Goal: Task Accomplishment & Management: Complete application form

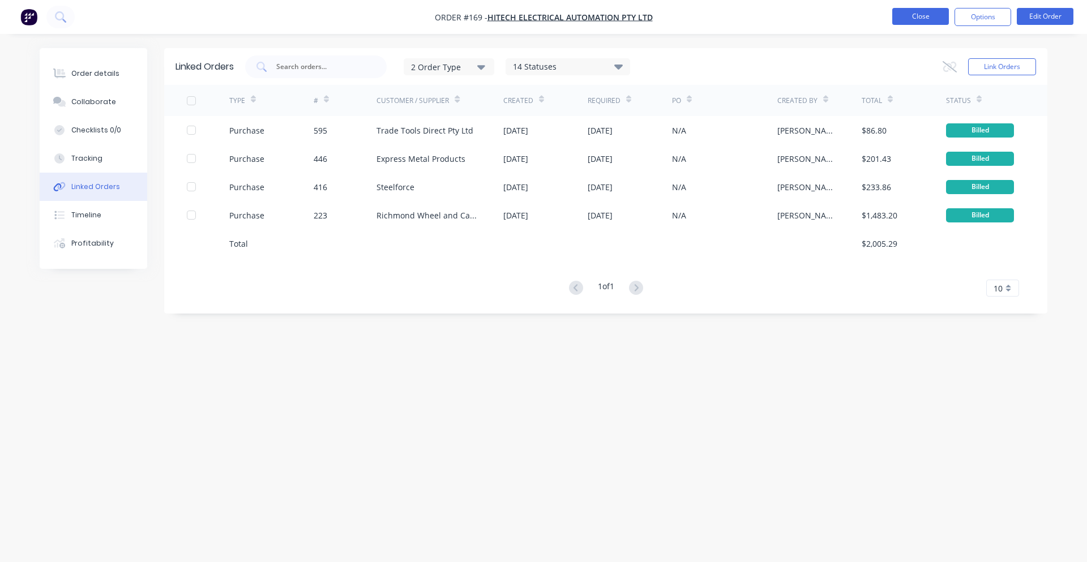
click at [930, 11] on button "Close" at bounding box center [920, 16] width 57 height 17
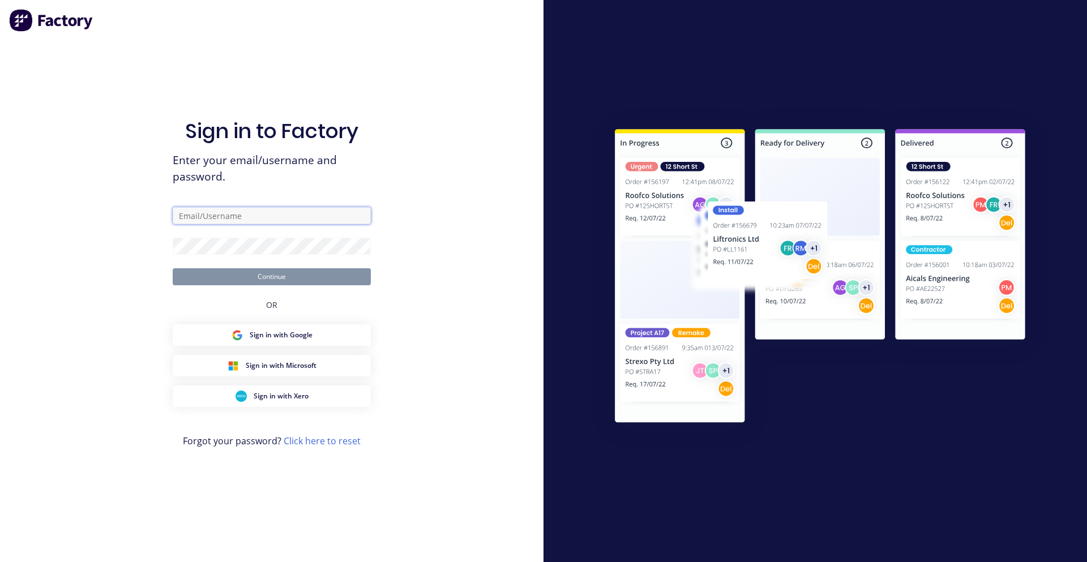
type input "[PERSON_NAME][EMAIL_ADDRESS][DOMAIN_NAME]"
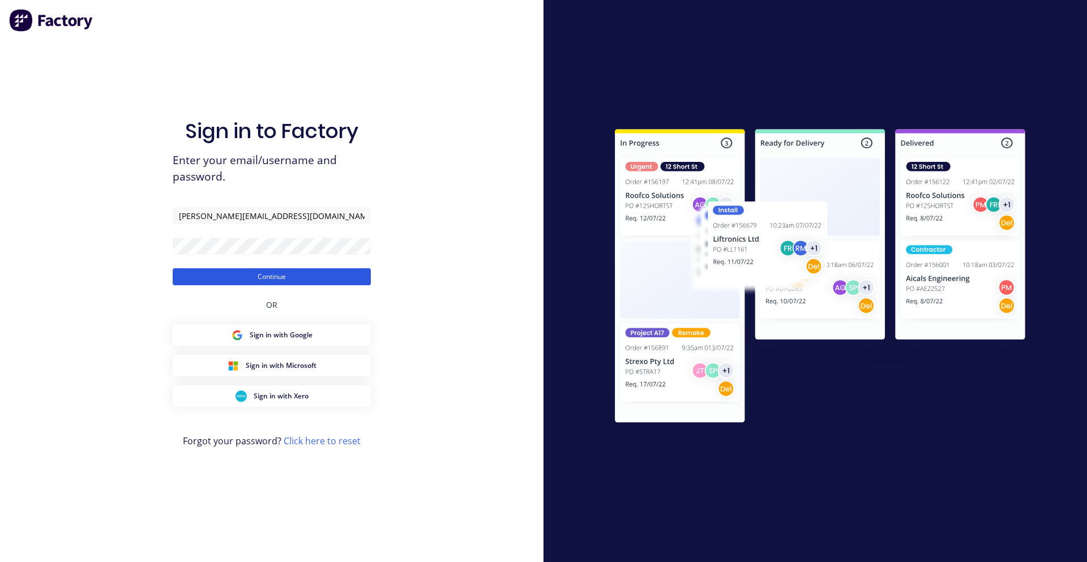
click at [273, 277] on button "Continue" at bounding box center [272, 276] width 198 height 17
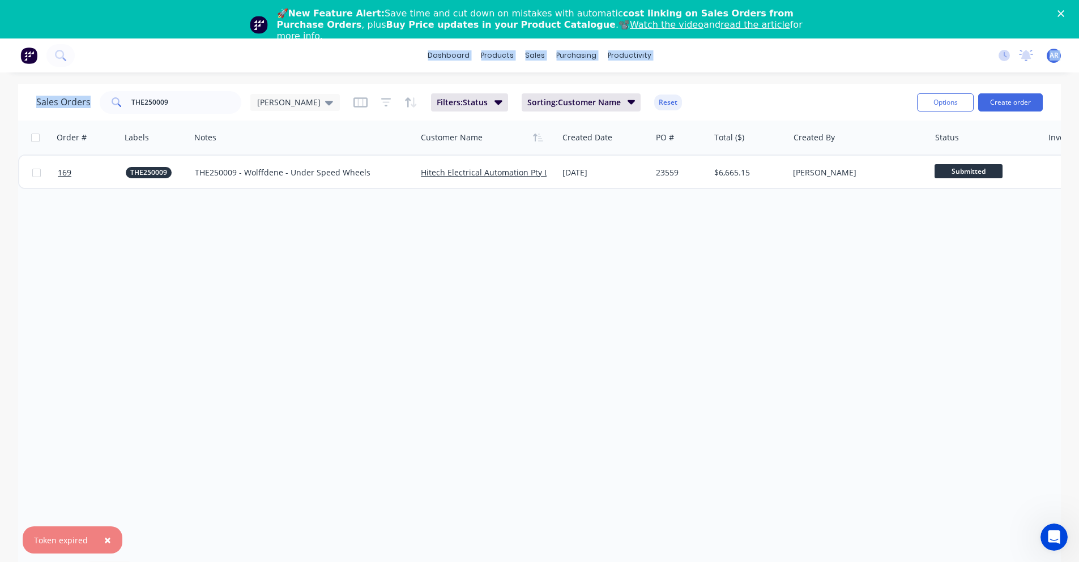
drag, startPoint x: 189, startPoint y: 61, endPoint x: 153, endPoint y: 67, distance: 36.3
click at [153, 67] on div "× Token expired dashboard products sales purchasing productivity dashboard prod…" at bounding box center [539, 320] width 1079 height 562
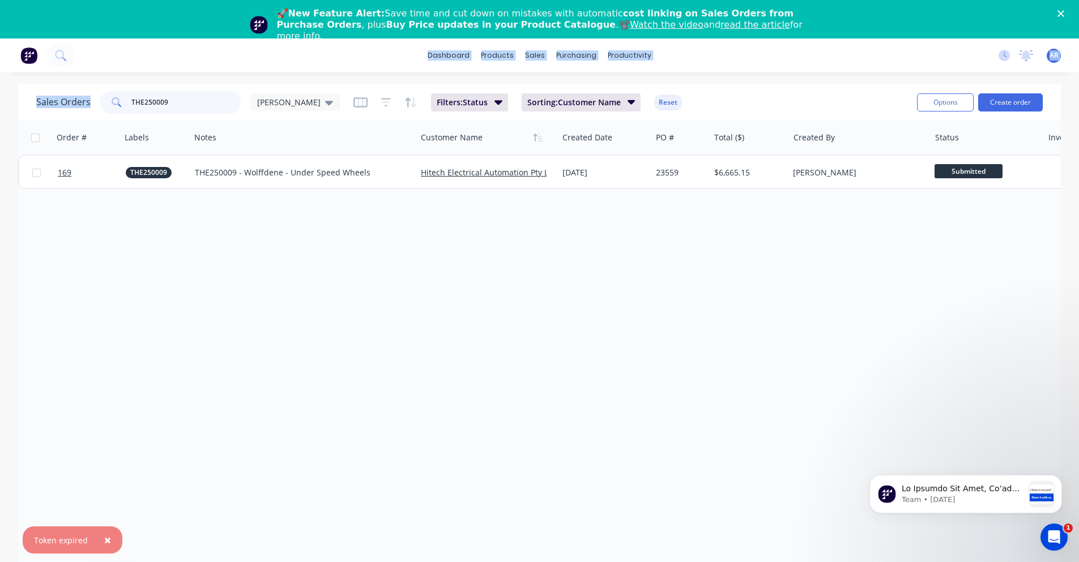
click at [190, 104] on input "THE250009" at bounding box center [186, 102] width 110 height 23
drag, startPoint x: 170, startPoint y: 106, endPoint x: 115, endPoint y: 106, distance: 54.9
click at [115, 106] on div "THE250009" at bounding box center [171, 102] width 142 height 23
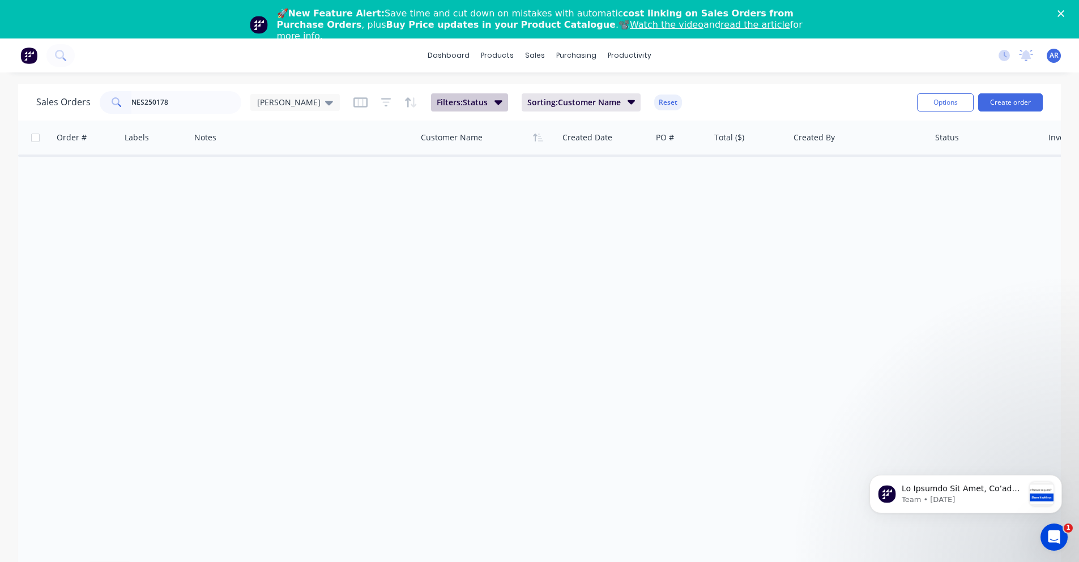
click at [494, 102] on icon "button" at bounding box center [498, 102] width 8 height 12
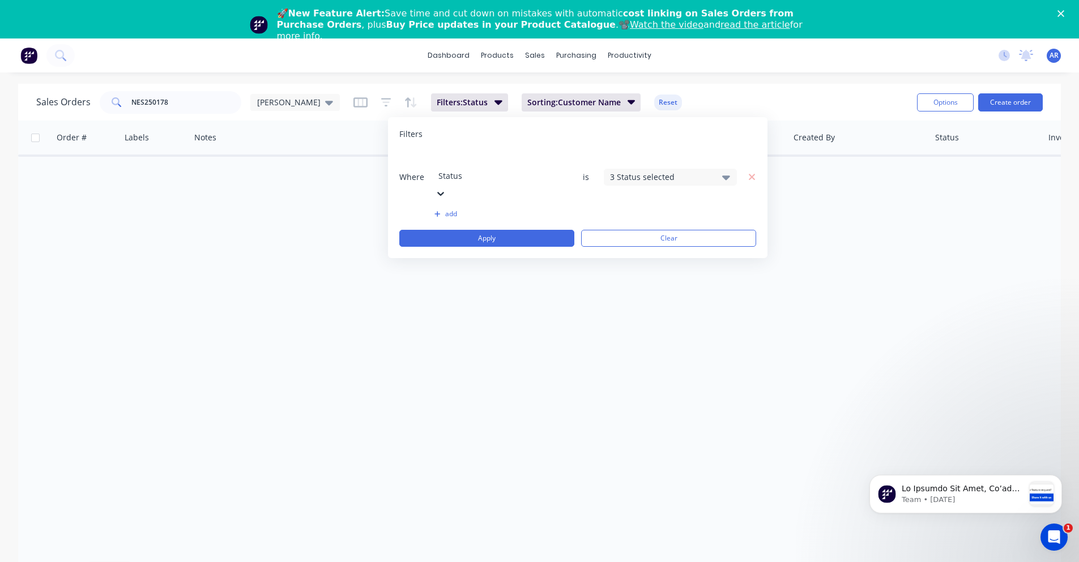
click at [664, 171] on div "3 Status selected" at bounding box center [661, 177] width 102 height 12
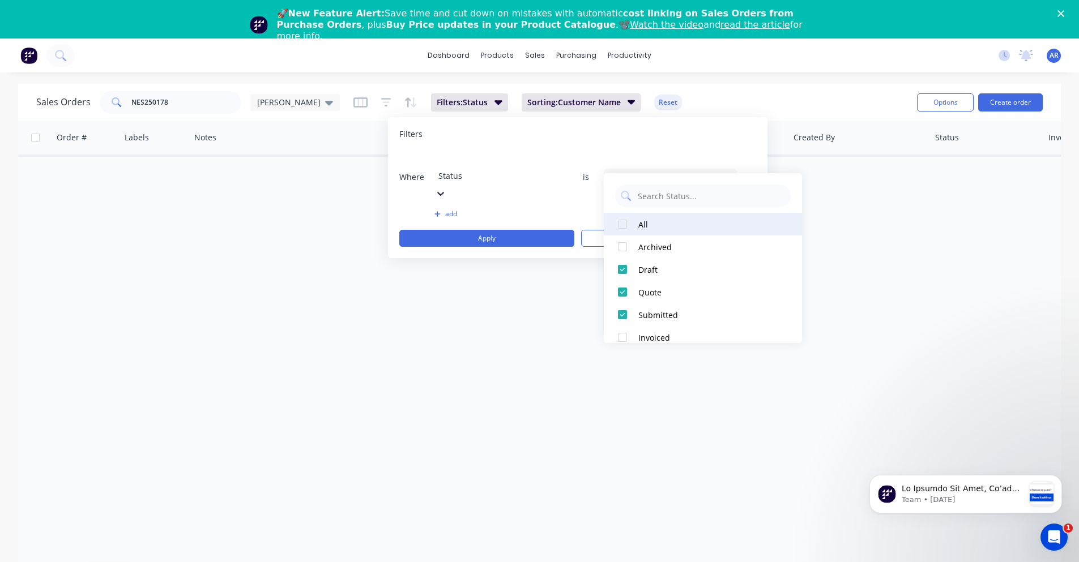
click at [652, 220] on div "All" at bounding box center [706, 225] width 136 height 12
click at [532, 230] on button "Apply" at bounding box center [486, 238] width 175 height 17
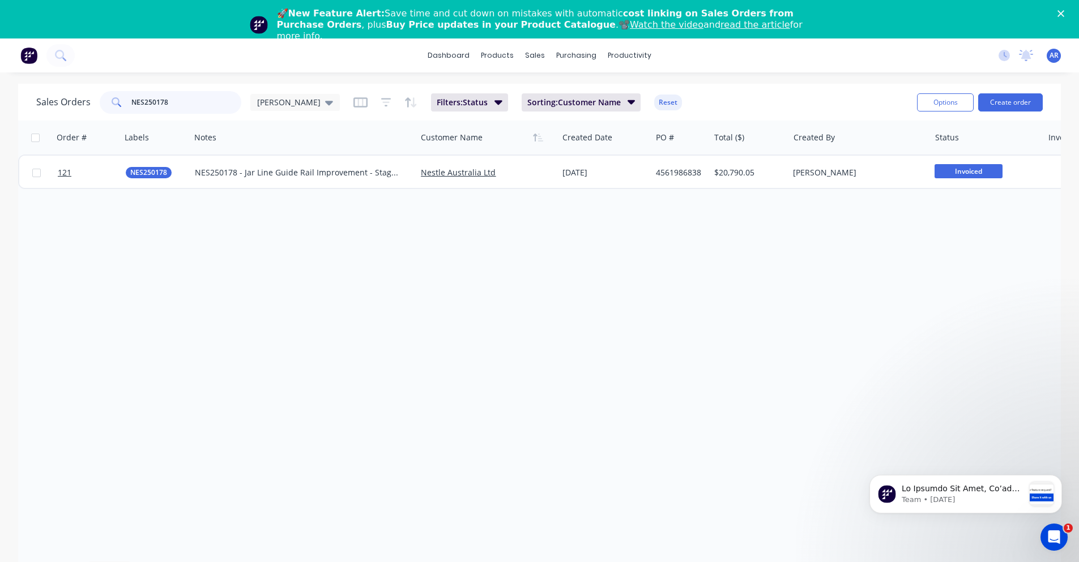
drag, startPoint x: 166, startPoint y: 103, endPoint x: 154, endPoint y: 106, distance: 12.2
click at [154, 106] on input "NES250178" at bounding box center [186, 102] width 110 height 23
type input "NES250"
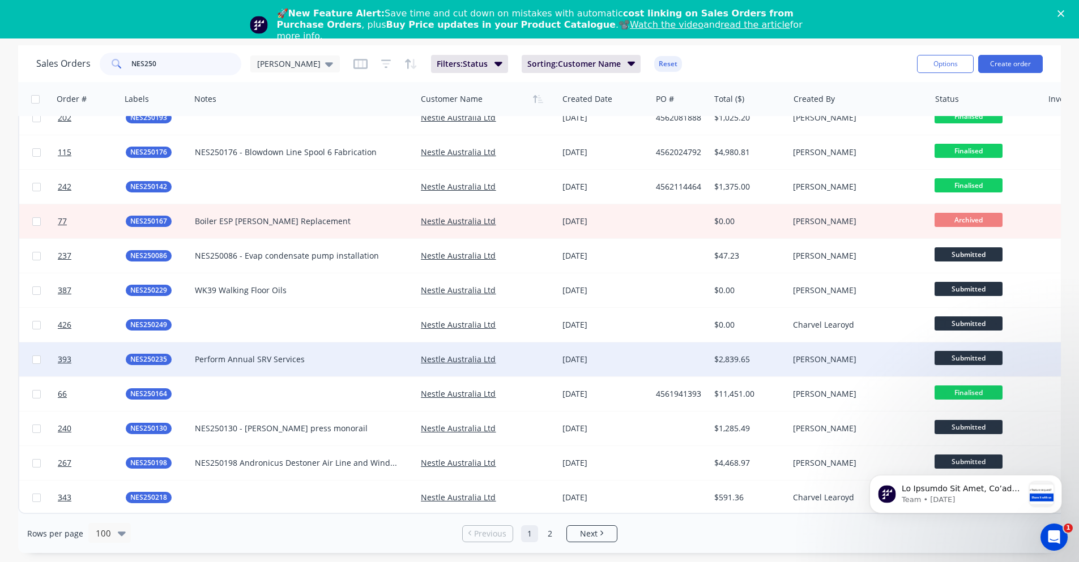
scroll to position [3062, 0]
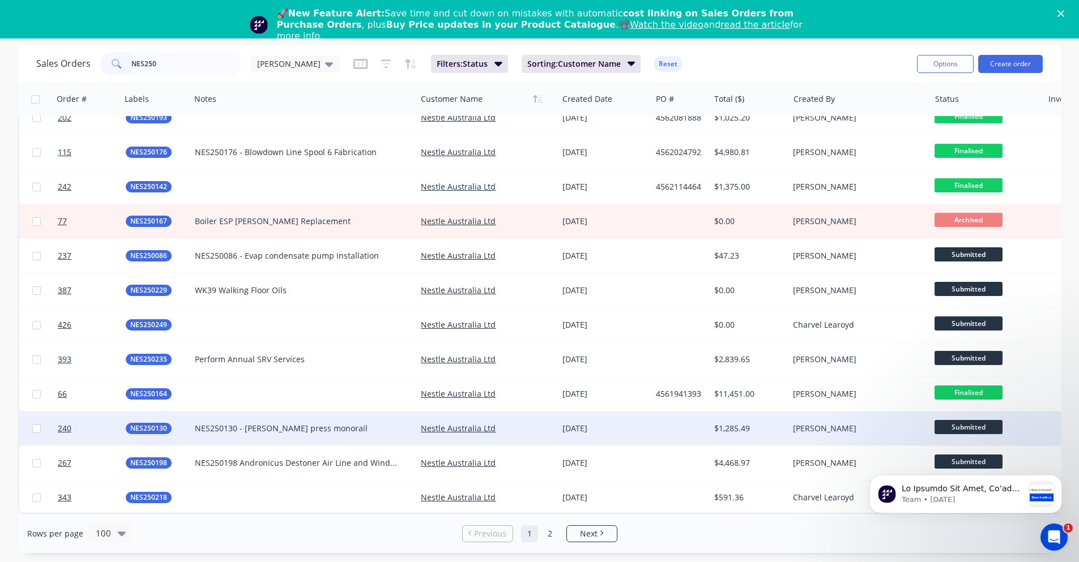
click at [364, 427] on div "NES250130 - [PERSON_NAME] press monorail" at bounding box center [298, 428] width 206 height 11
click at [173, 434] on div "NES250130" at bounding box center [156, 429] width 70 height 34
click at [101, 422] on link "240" at bounding box center [92, 429] width 68 height 34
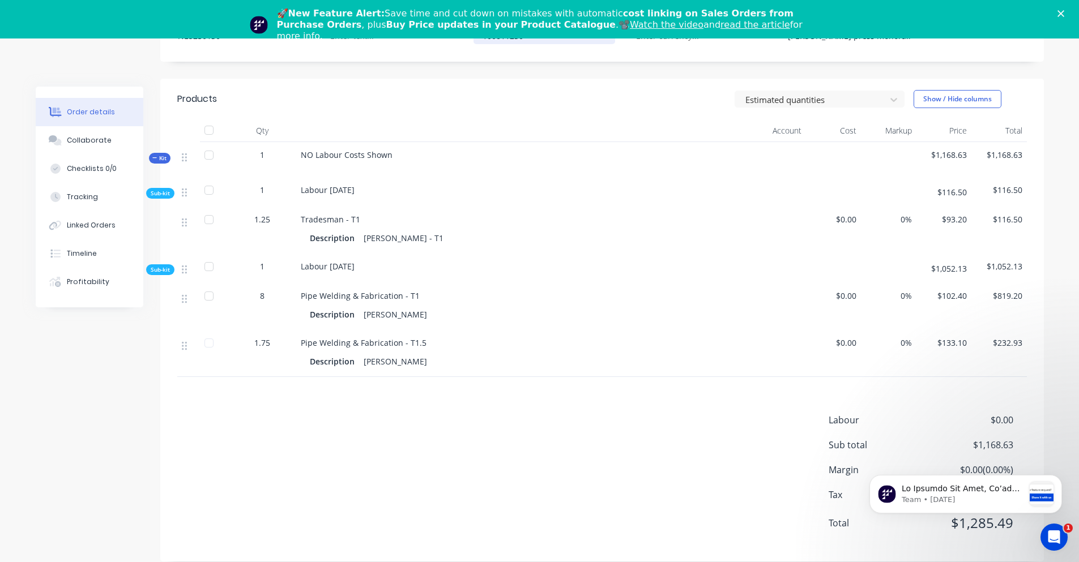
scroll to position [375, 0]
click at [1061, 482] on button "Dismiss notification" at bounding box center [1058, 478] width 15 height 15
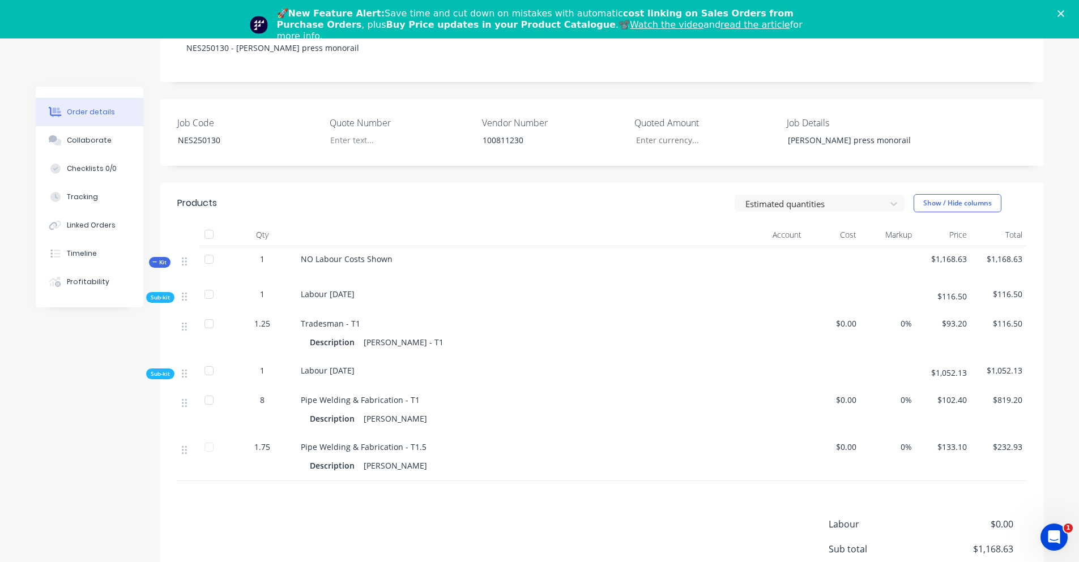
scroll to position [262, 0]
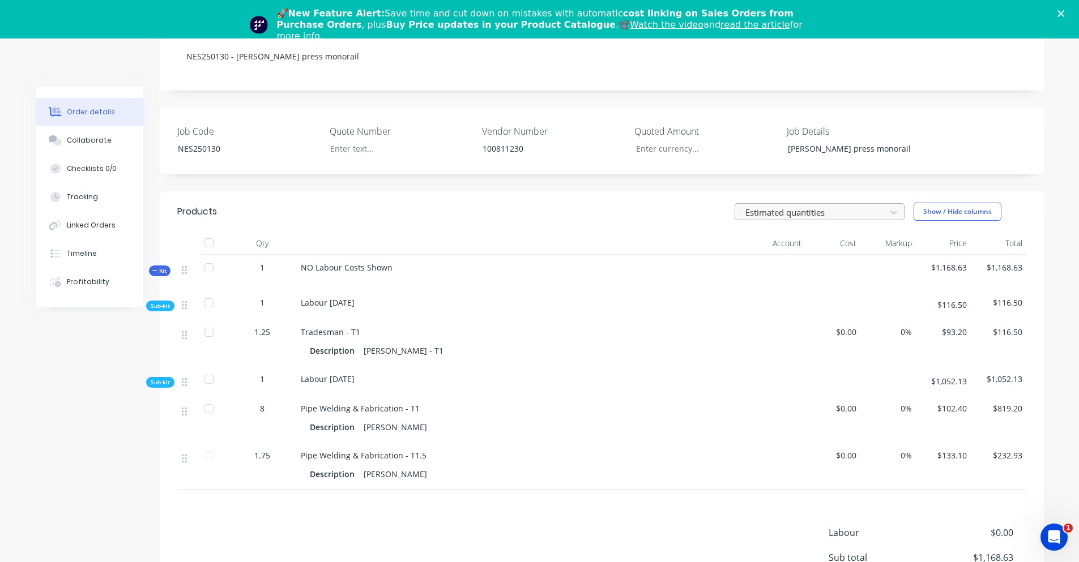
click at [846, 205] on div at bounding box center [812, 212] width 136 height 14
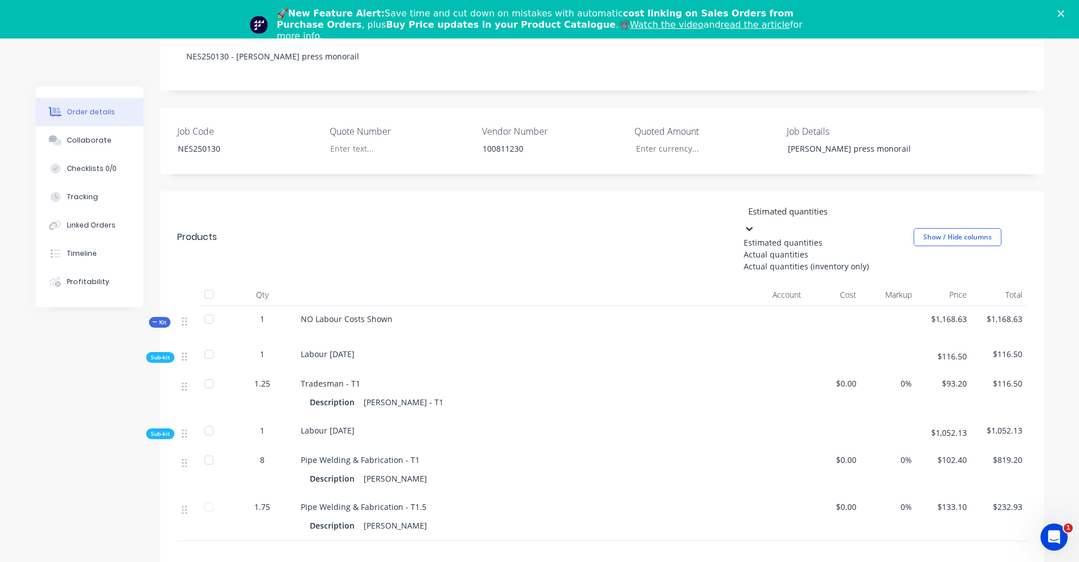
click at [849, 249] on div "Actual quantities" at bounding box center [828, 255] width 170 height 12
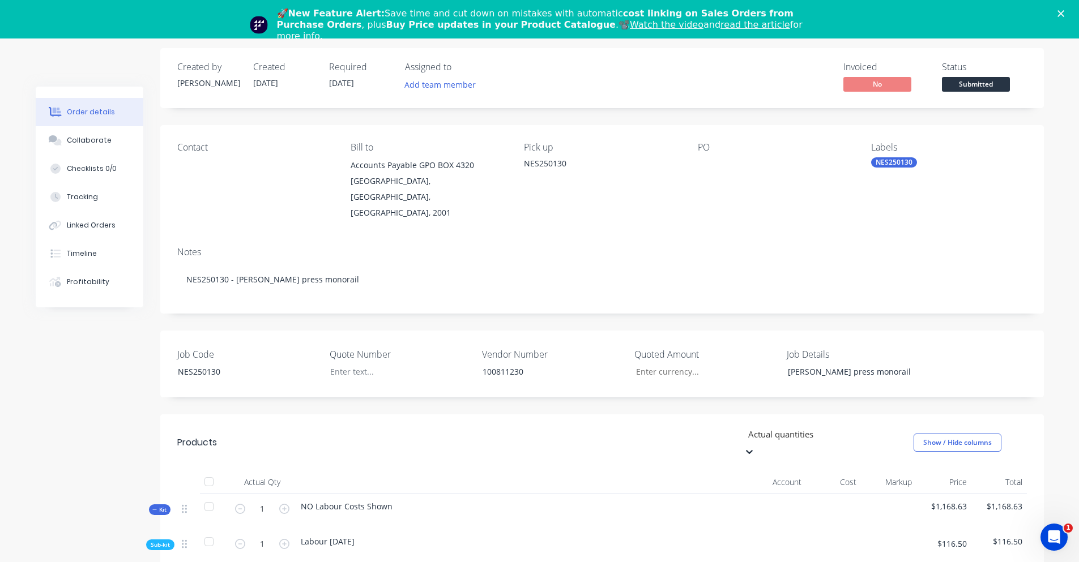
scroll to position [0, 0]
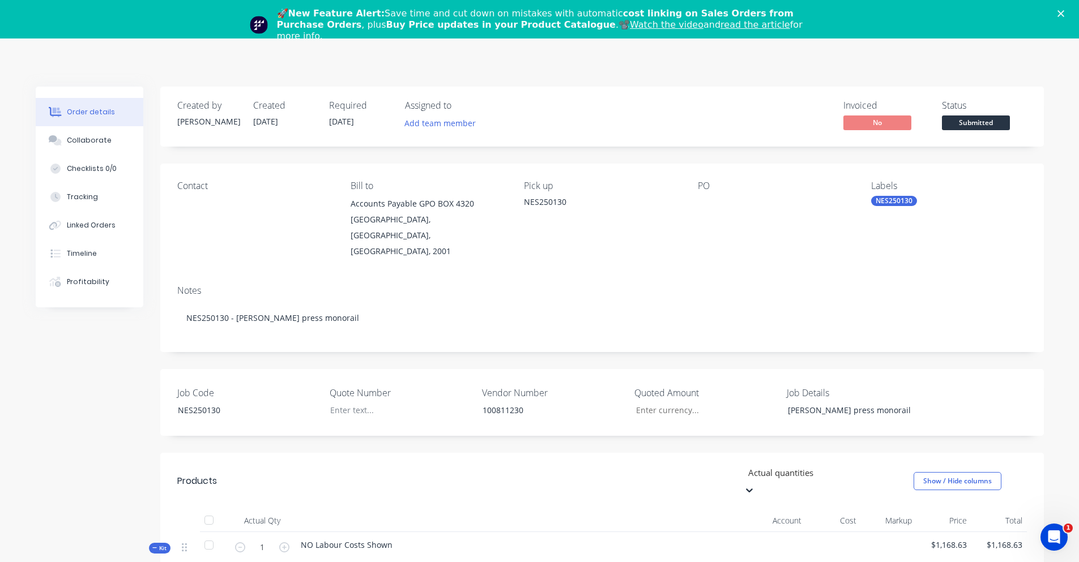
click at [1064, 13] on icon "Close" at bounding box center [1060, 13] width 7 height 7
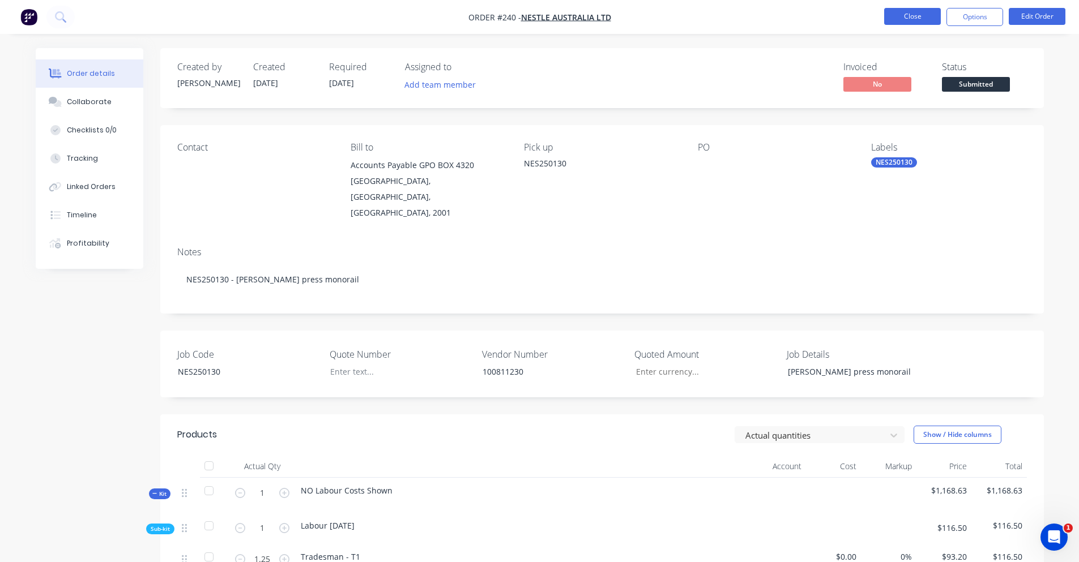
click at [913, 19] on button "Close" at bounding box center [912, 16] width 57 height 17
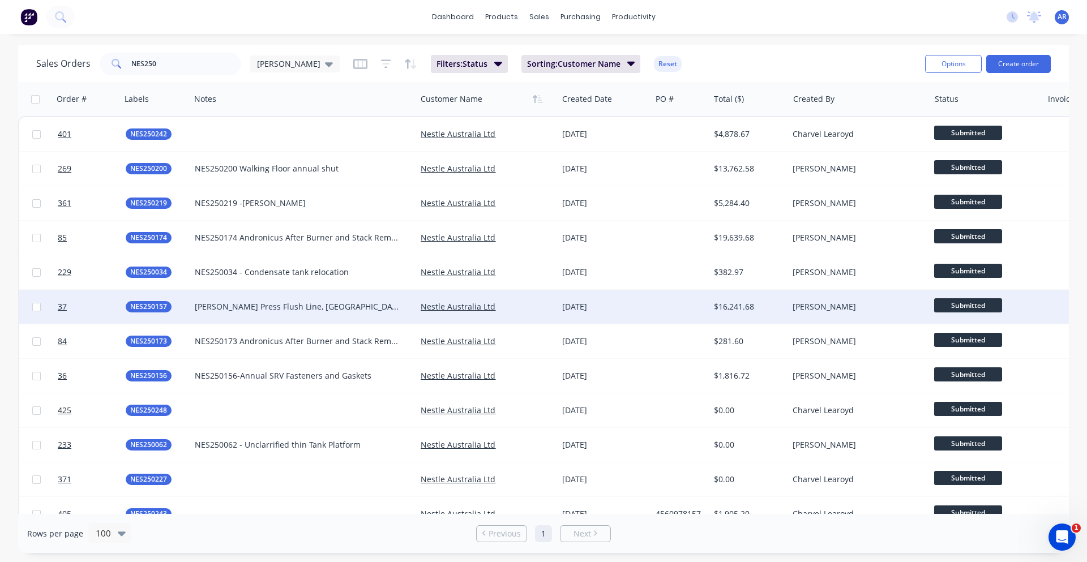
click at [182, 305] on div "NES250157" at bounding box center [154, 306] width 57 height 11
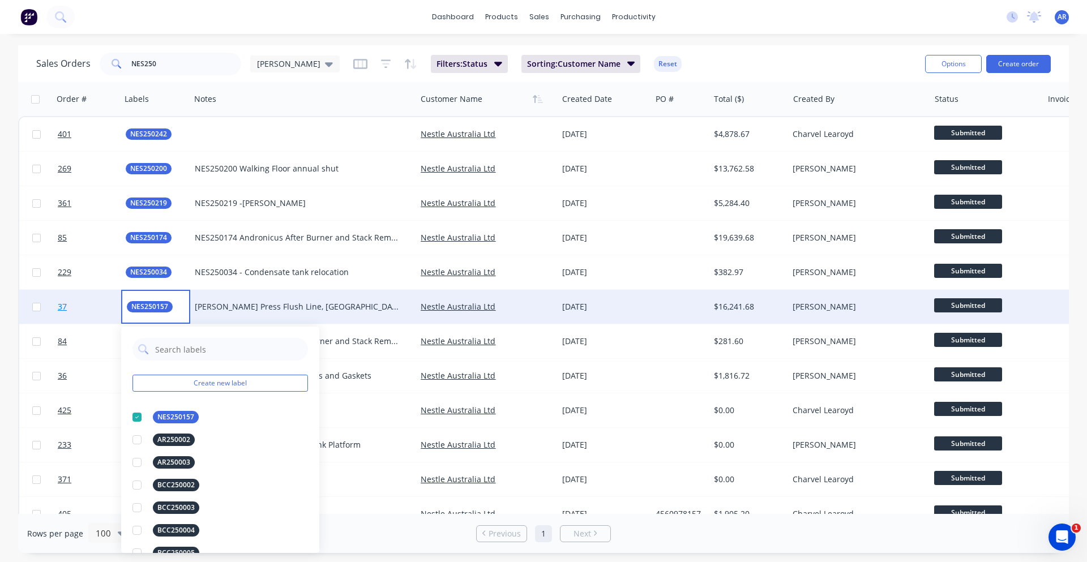
click at [93, 306] on link "37" at bounding box center [92, 307] width 68 height 34
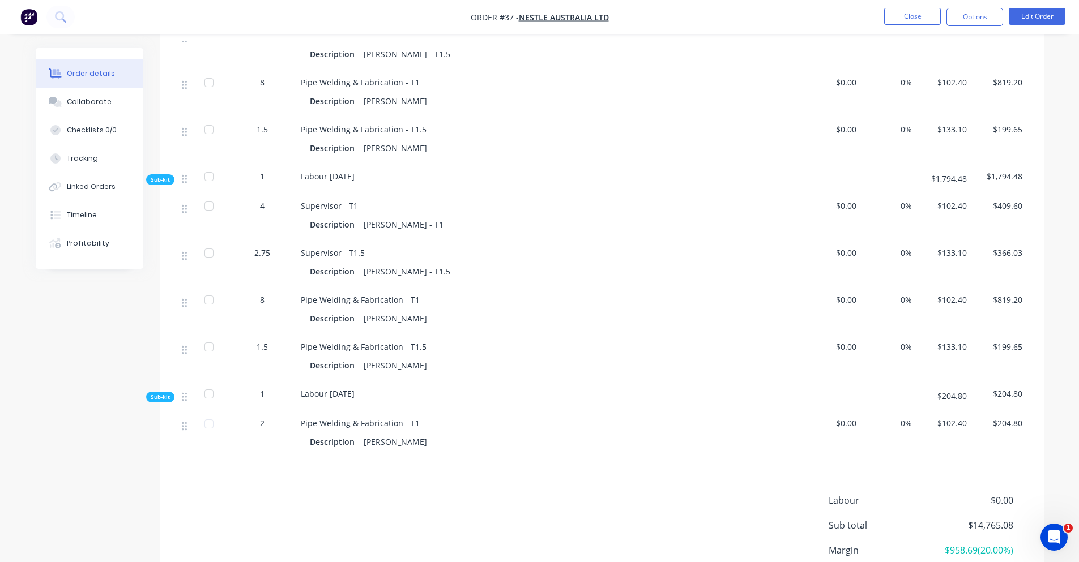
scroll to position [4560, 0]
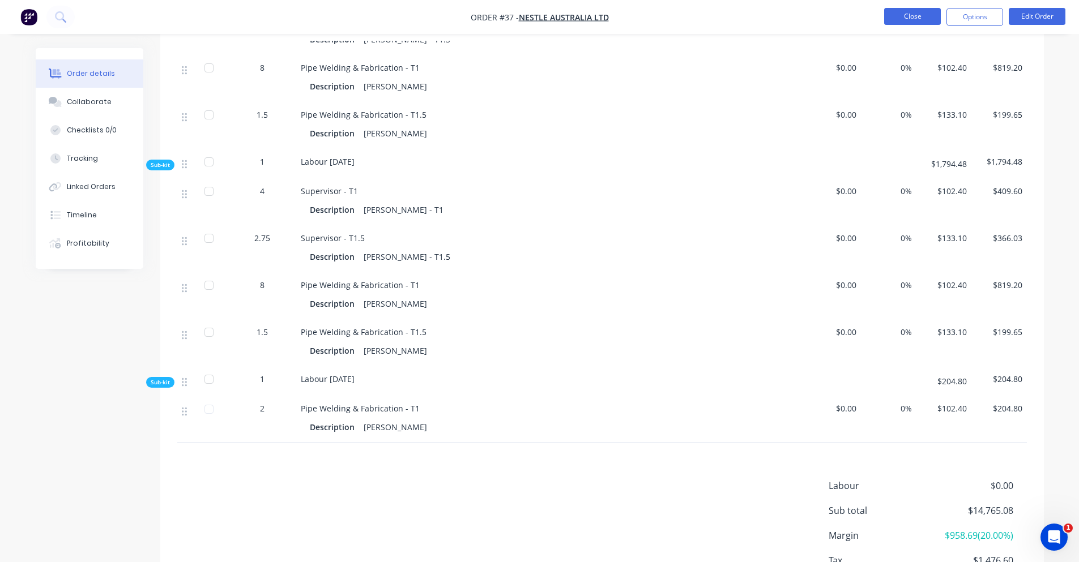
click at [938, 18] on button "Close" at bounding box center [912, 16] width 57 height 17
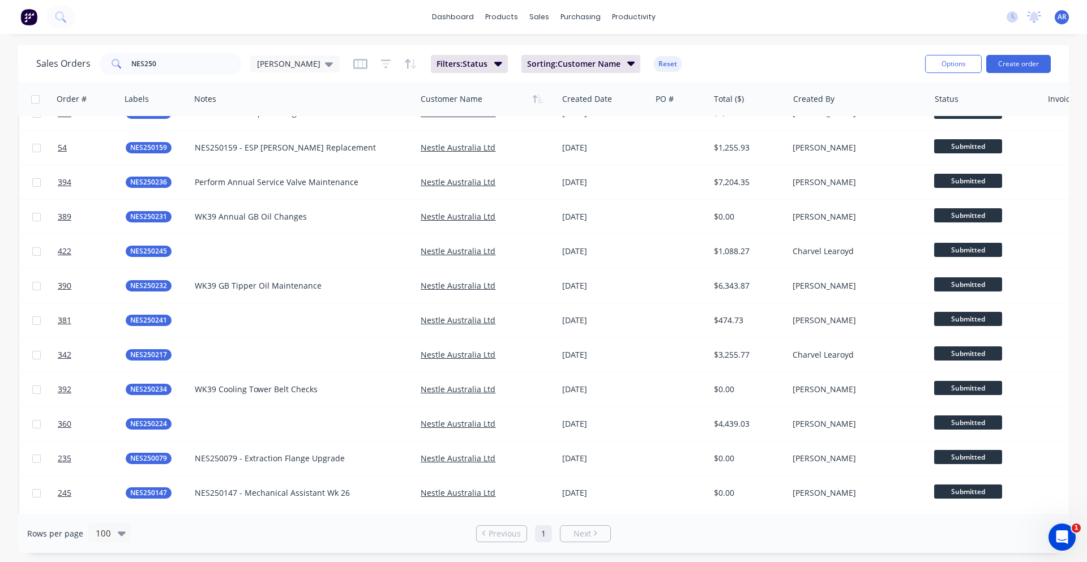
scroll to position [510, 0]
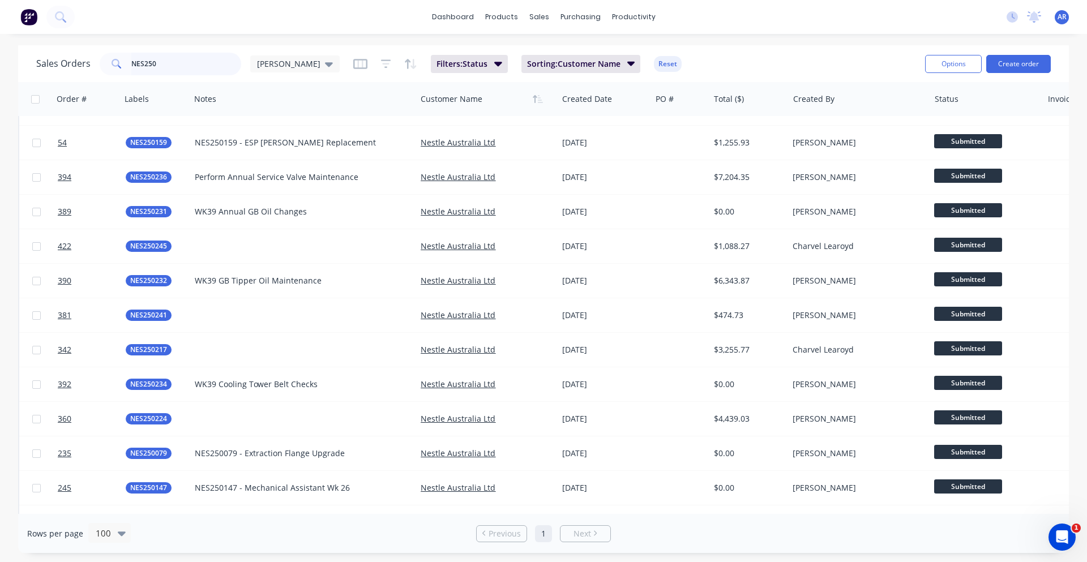
click at [174, 67] on input "NES250" at bounding box center [186, 64] width 110 height 23
drag, startPoint x: 173, startPoint y: 64, endPoint x: 126, endPoint y: 66, distance: 47.0
click at [126, 66] on div "NES250" at bounding box center [171, 64] width 142 height 23
type input "[PERSON_NAME]"
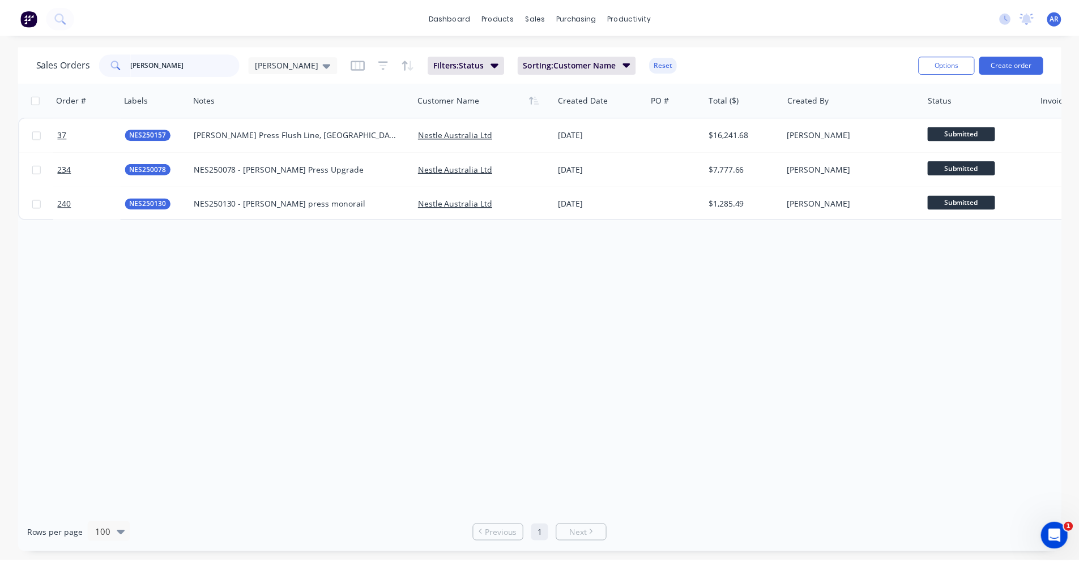
scroll to position [0, 0]
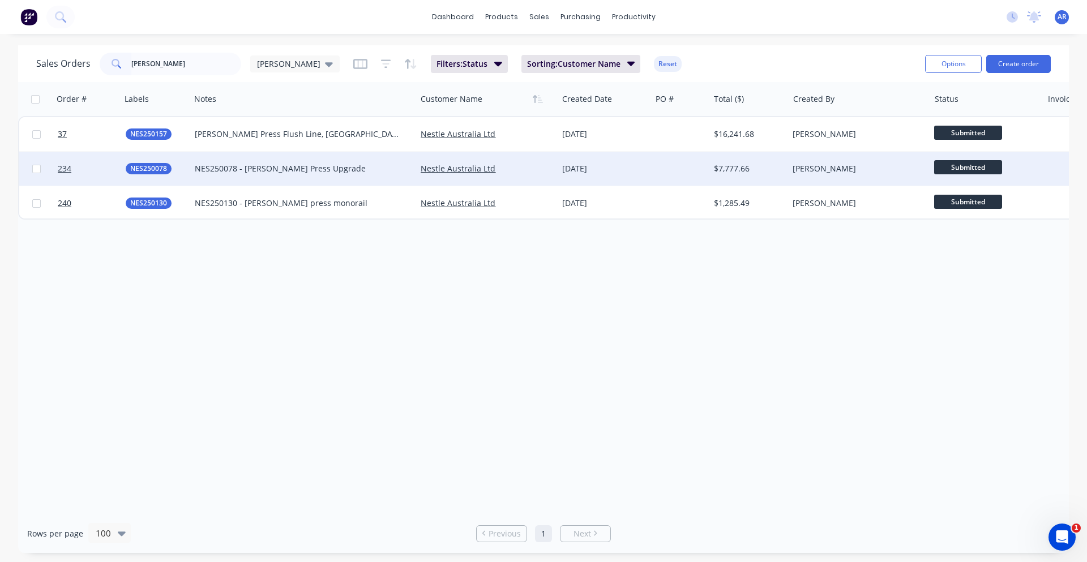
click at [182, 178] on div "NES250078" at bounding box center [156, 169] width 70 height 34
click at [96, 173] on link "234" at bounding box center [92, 169] width 68 height 34
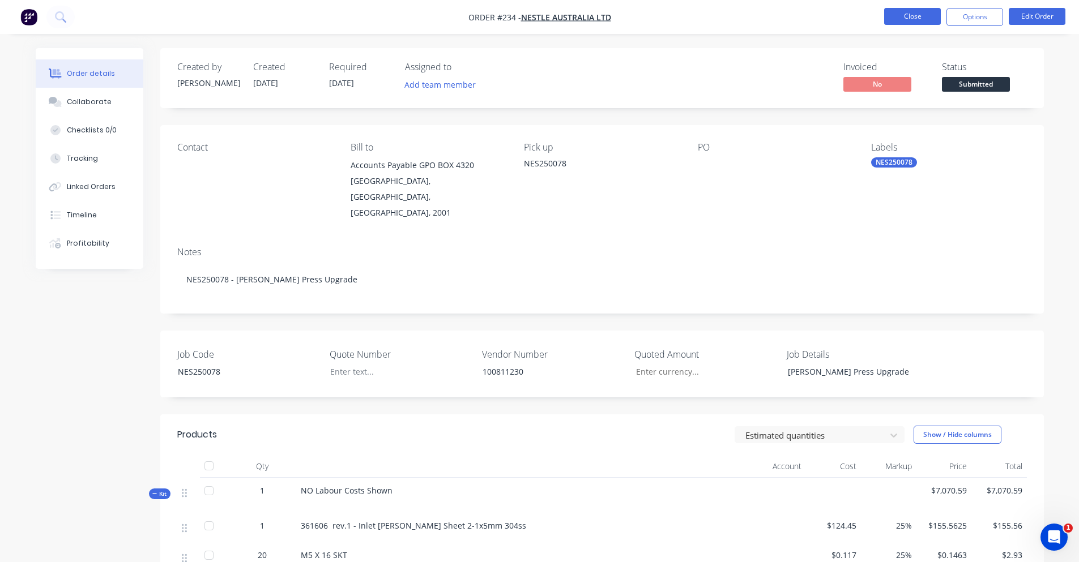
click at [927, 14] on button "Close" at bounding box center [912, 16] width 57 height 17
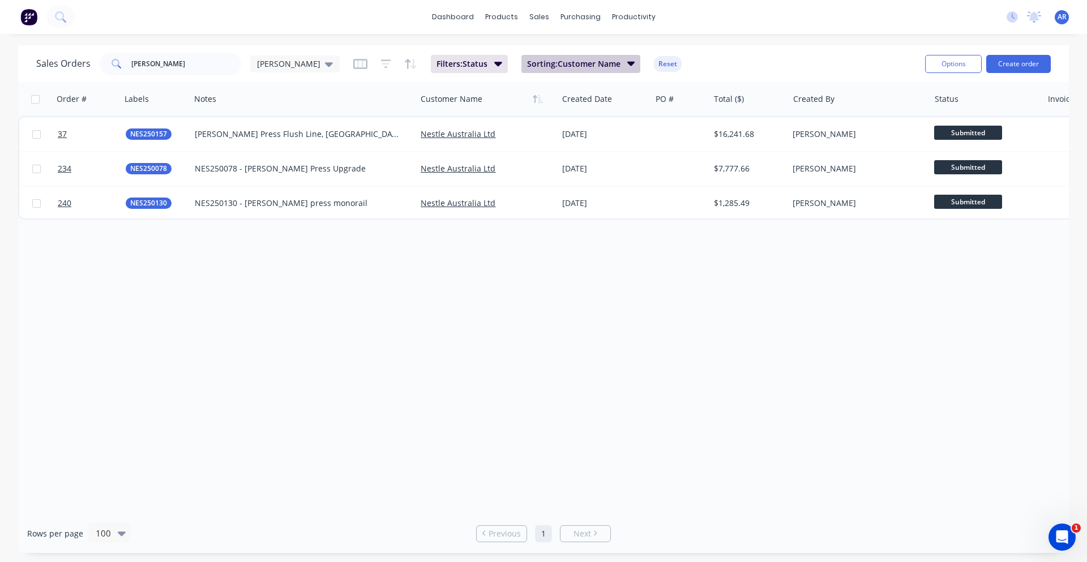
click at [627, 66] on icon "button" at bounding box center [631, 64] width 8 height 5
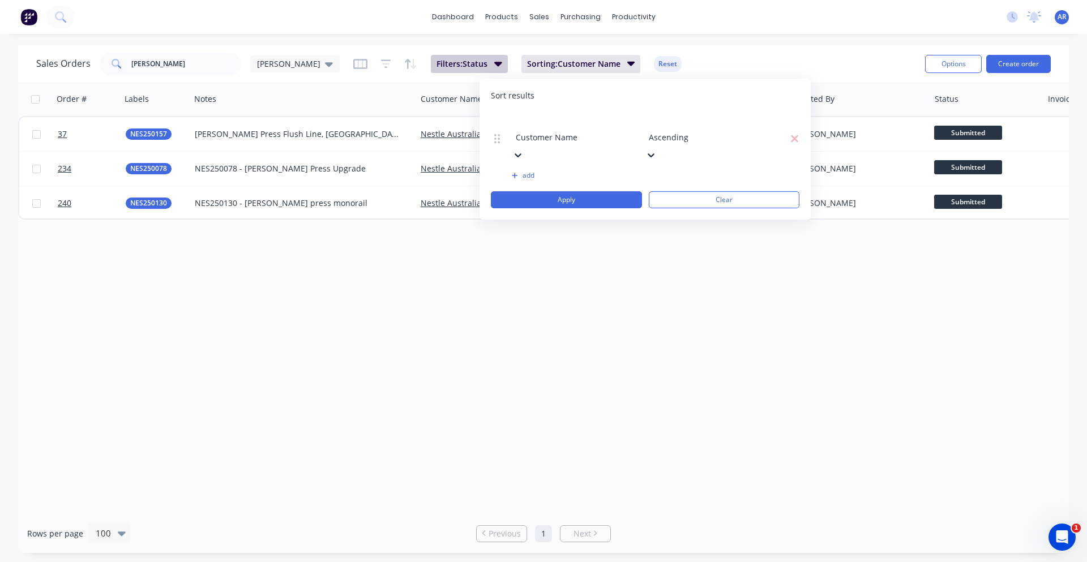
click at [494, 62] on icon "button" at bounding box center [498, 64] width 8 height 5
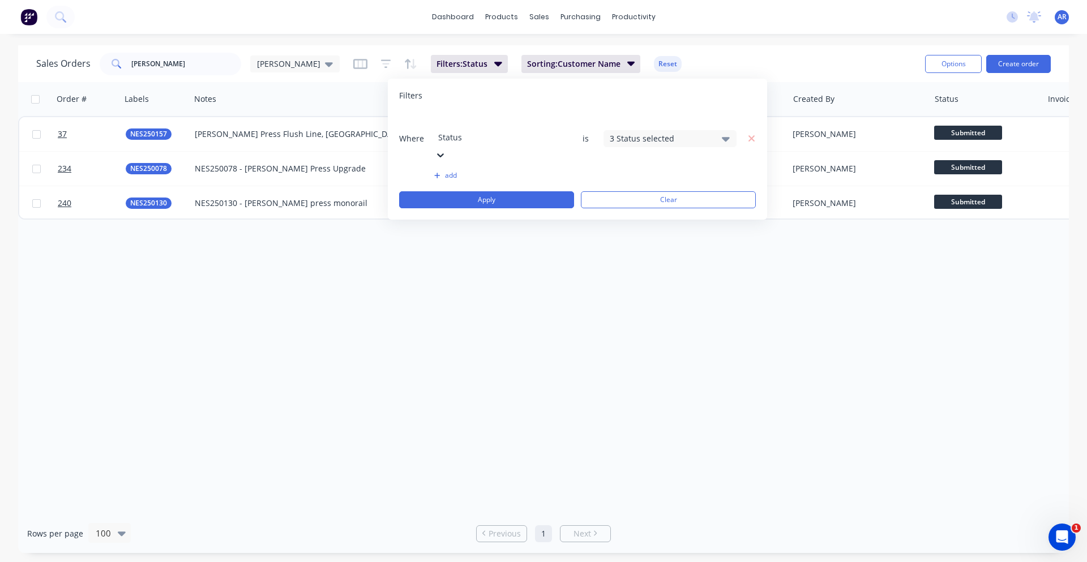
click at [668, 132] on div "3 Status selected" at bounding box center [661, 138] width 102 height 12
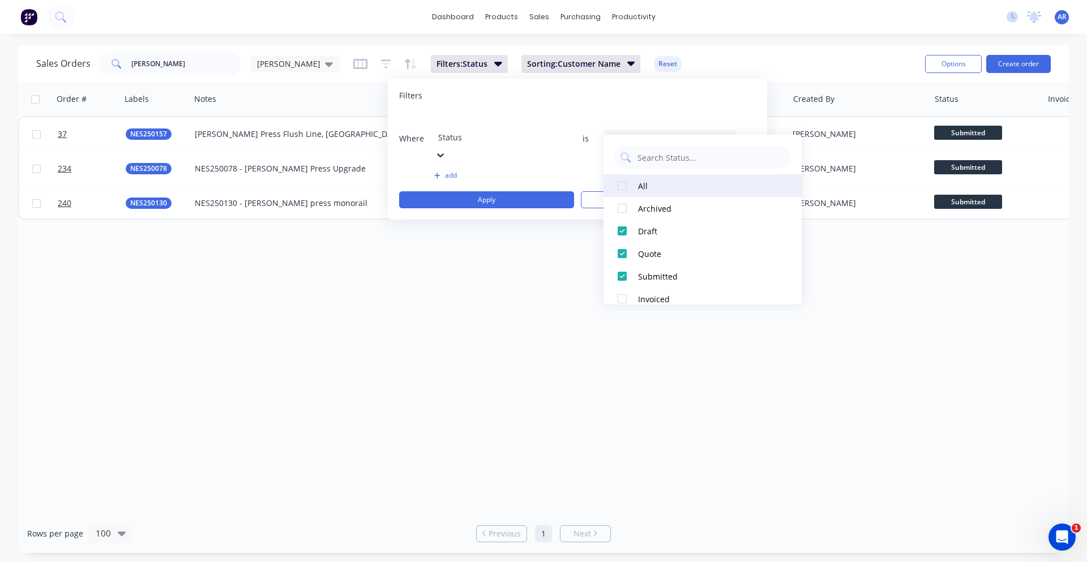
click at [657, 188] on div "All" at bounding box center [706, 186] width 136 height 12
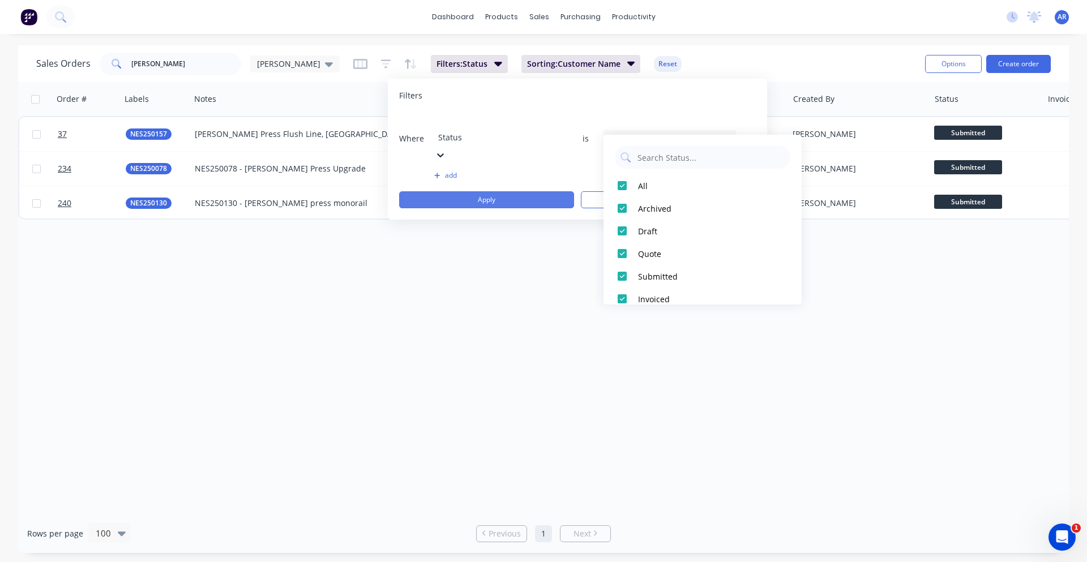
click at [523, 191] on button "Apply" at bounding box center [486, 199] width 175 height 17
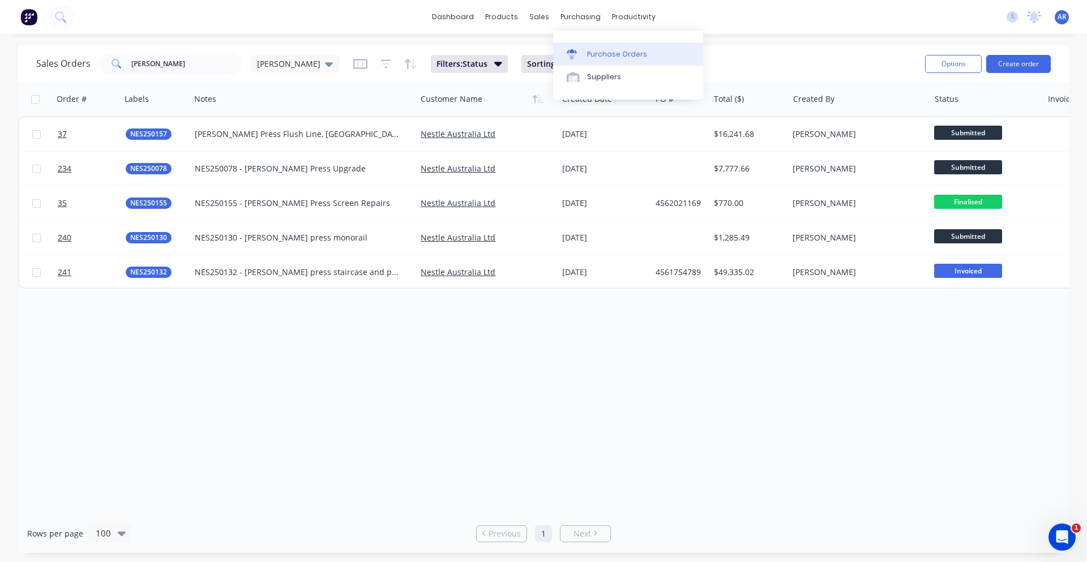
click at [591, 53] on div "Purchase Orders" at bounding box center [617, 54] width 60 height 10
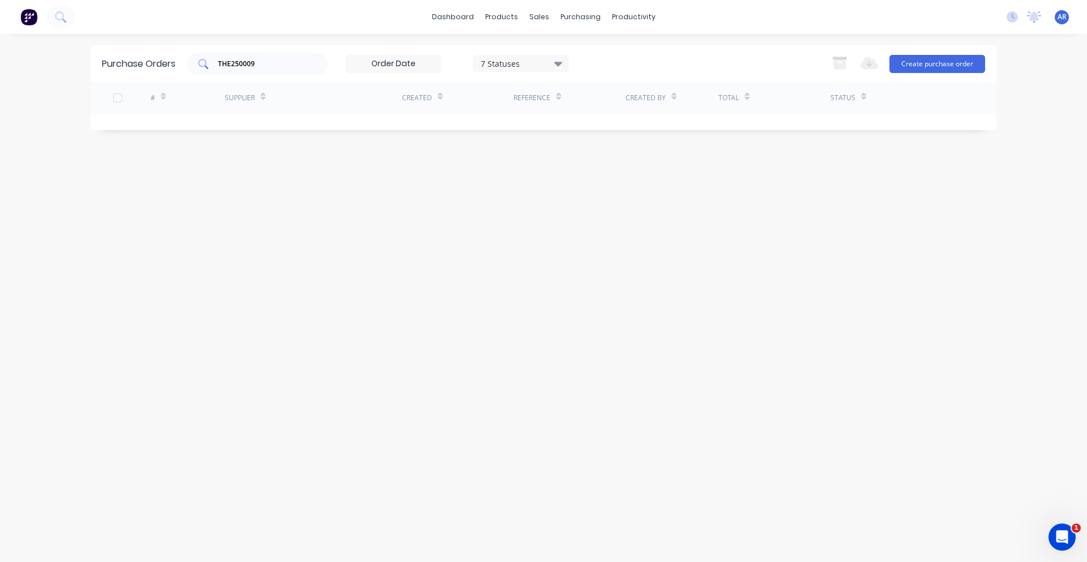
click at [273, 62] on input "THE250009" at bounding box center [264, 63] width 94 height 11
drag, startPoint x: 264, startPoint y: 60, endPoint x: 212, endPoint y: 55, distance: 52.3
click at [212, 55] on div "THE250009" at bounding box center [258, 64] width 142 height 23
type input "Mentis"
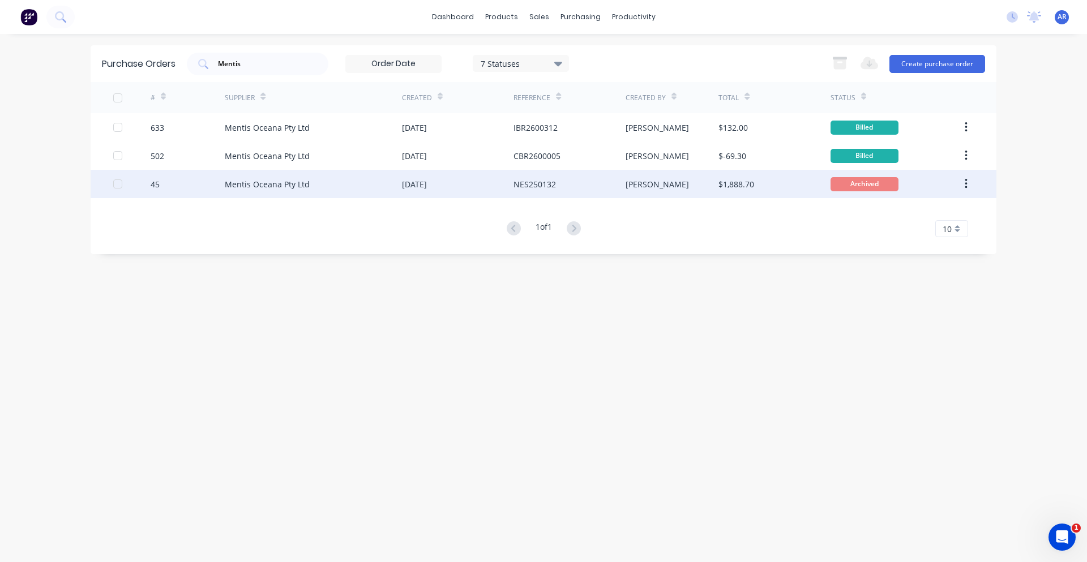
click at [178, 185] on div "45" at bounding box center [188, 184] width 75 height 28
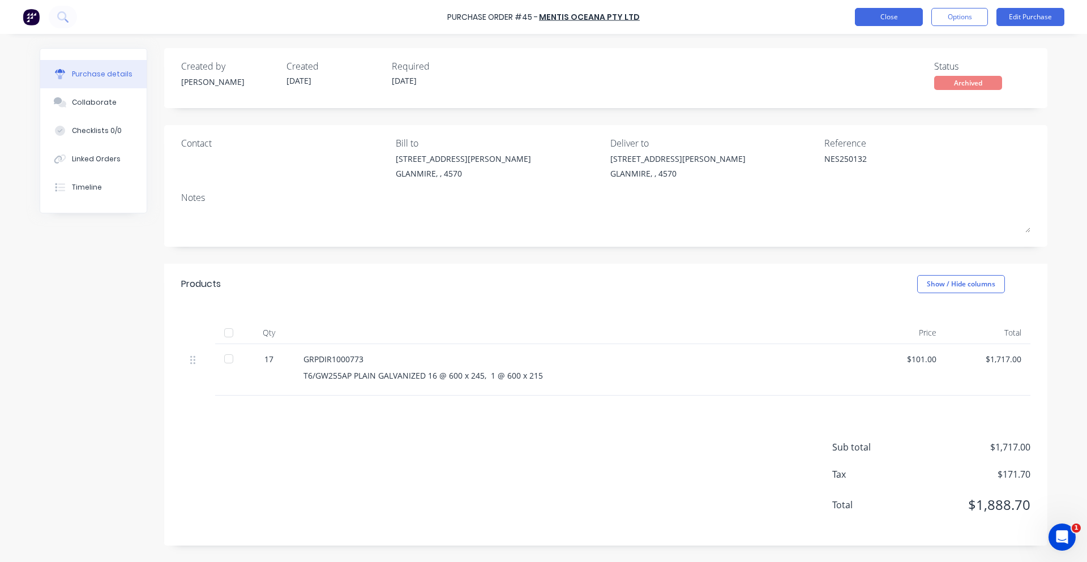
click at [891, 13] on button "Close" at bounding box center [889, 17] width 68 height 18
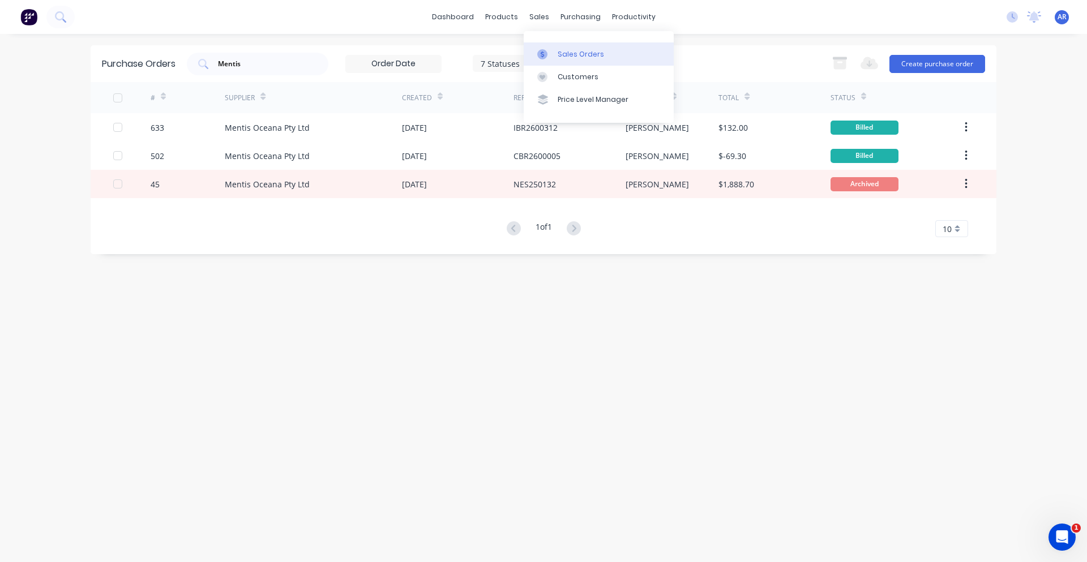
click at [569, 54] on div "Sales Orders" at bounding box center [581, 54] width 46 height 10
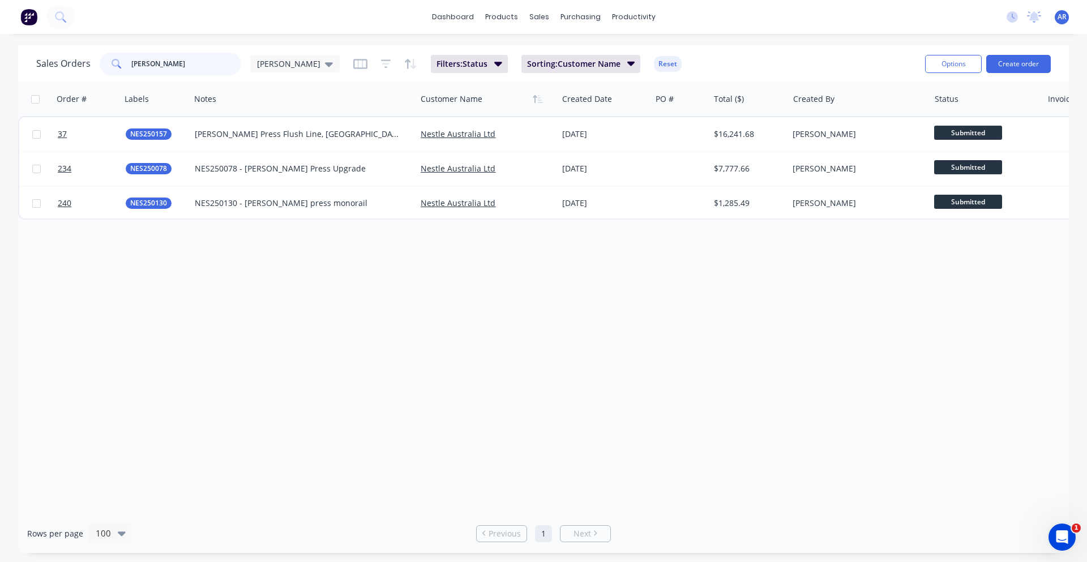
drag, startPoint x: 176, startPoint y: 65, endPoint x: 113, endPoint y: 63, distance: 62.9
click at [113, 63] on div "[PERSON_NAME]" at bounding box center [171, 64] width 142 height 23
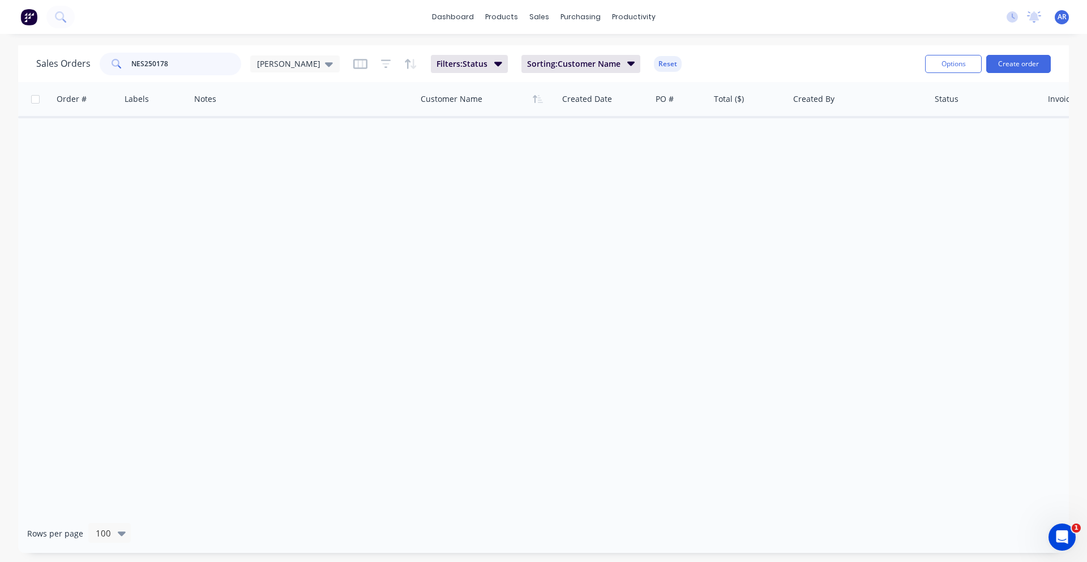
drag, startPoint x: 167, startPoint y: 62, endPoint x: 156, endPoint y: 65, distance: 11.1
click at [156, 65] on input "NES250178" at bounding box center [186, 64] width 110 height 23
type input "NES250132"
click at [494, 64] on icon "button" at bounding box center [498, 64] width 8 height 5
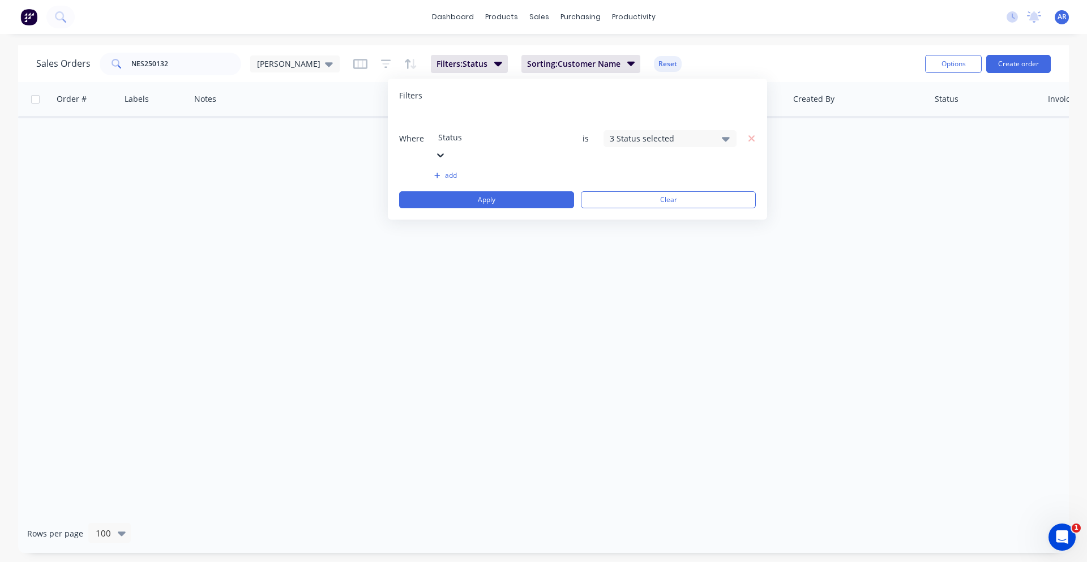
click at [642, 132] on div "3 Status selected" at bounding box center [661, 138] width 102 height 12
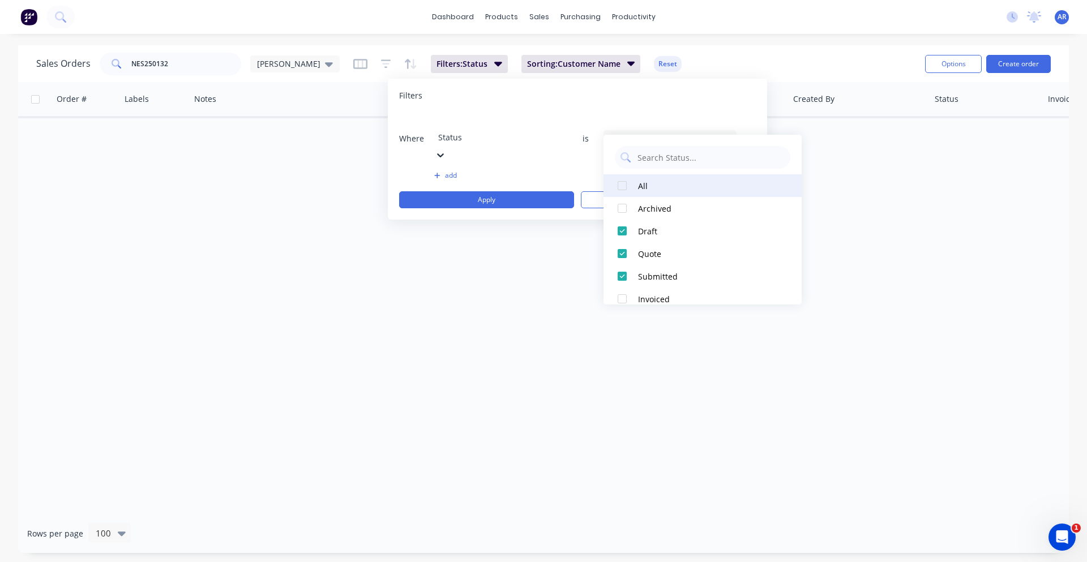
click at [642, 190] on div "All" at bounding box center [706, 186] width 136 height 12
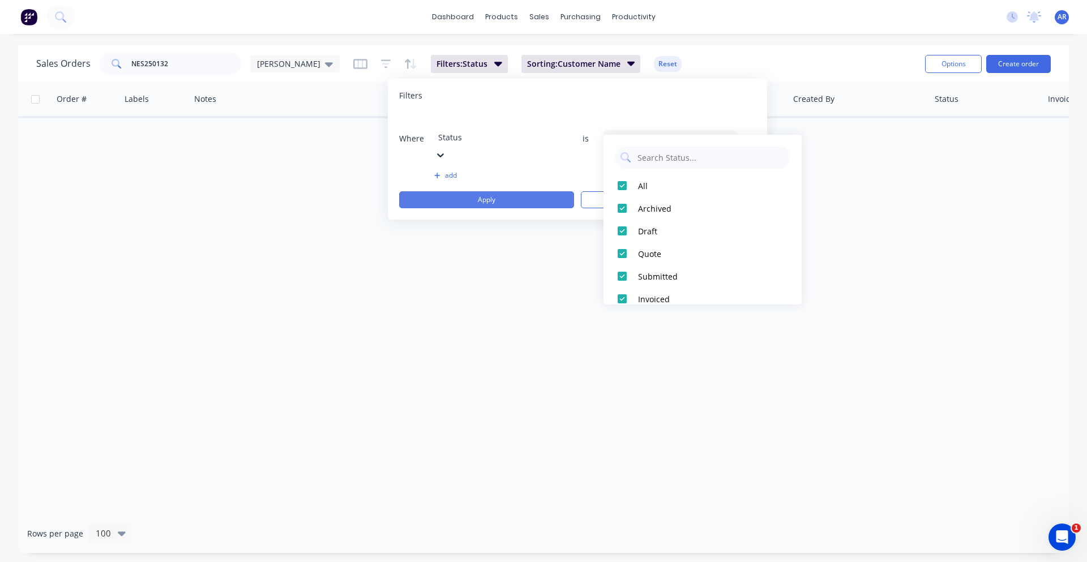
click at [542, 191] on button "Apply" at bounding box center [486, 199] width 175 height 17
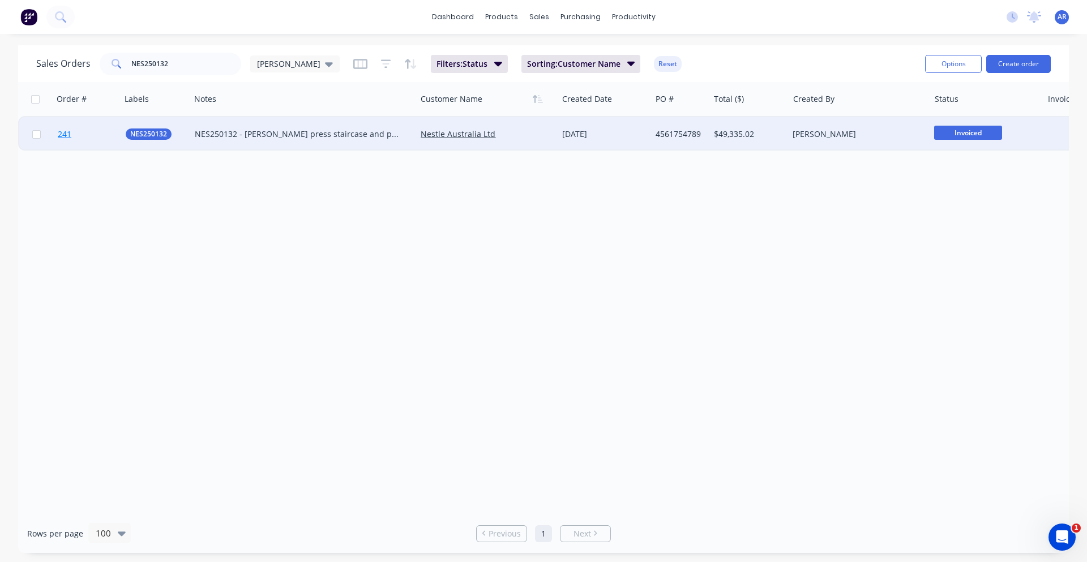
click at [96, 136] on link "241" at bounding box center [92, 134] width 68 height 34
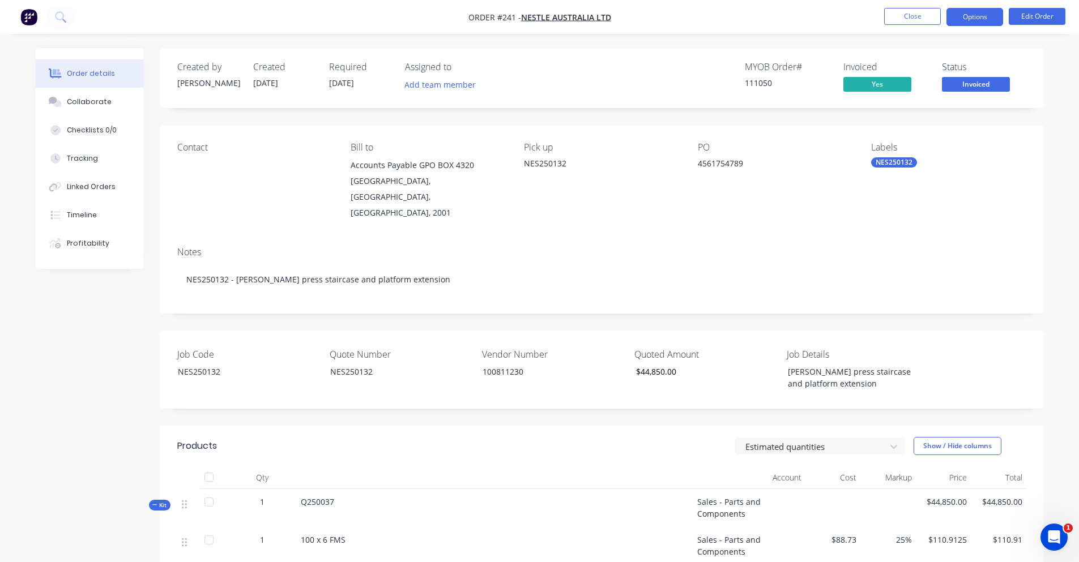
click at [948, 16] on button "Options" at bounding box center [974, 17] width 57 height 18
click at [907, 27] on nav "Order #241 - Nestle Australia Ltd Close Options Edit Order" at bounding box center [539, 17] width 1079 height 34
click at [909, 20] on button "Close" at bounding box center [912, 16] width 57 height 17
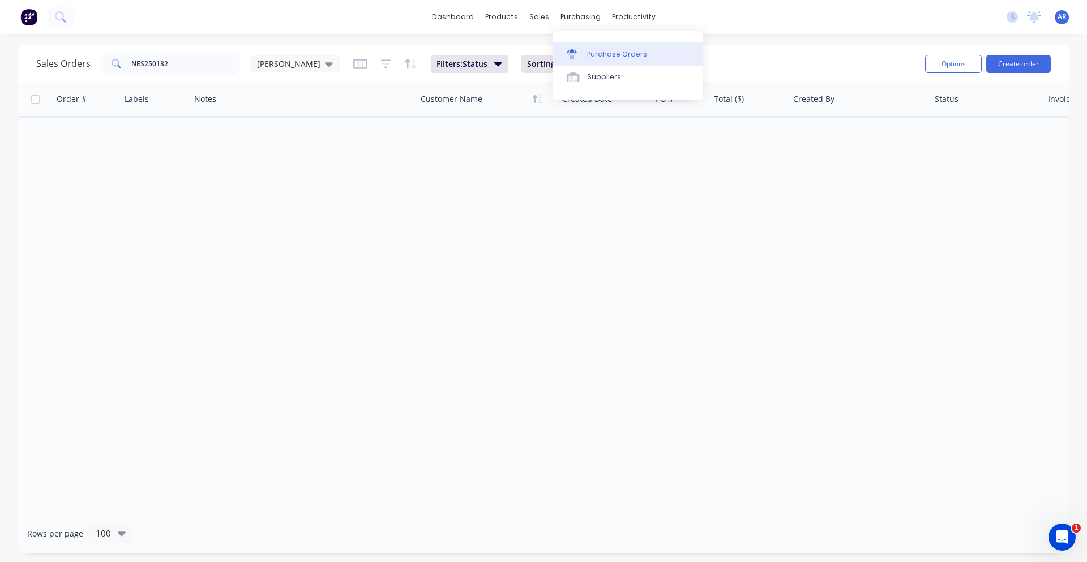
click at [591, 58] on div "Purchase Orders" at bounding box center [617, 54] width 60 height 10
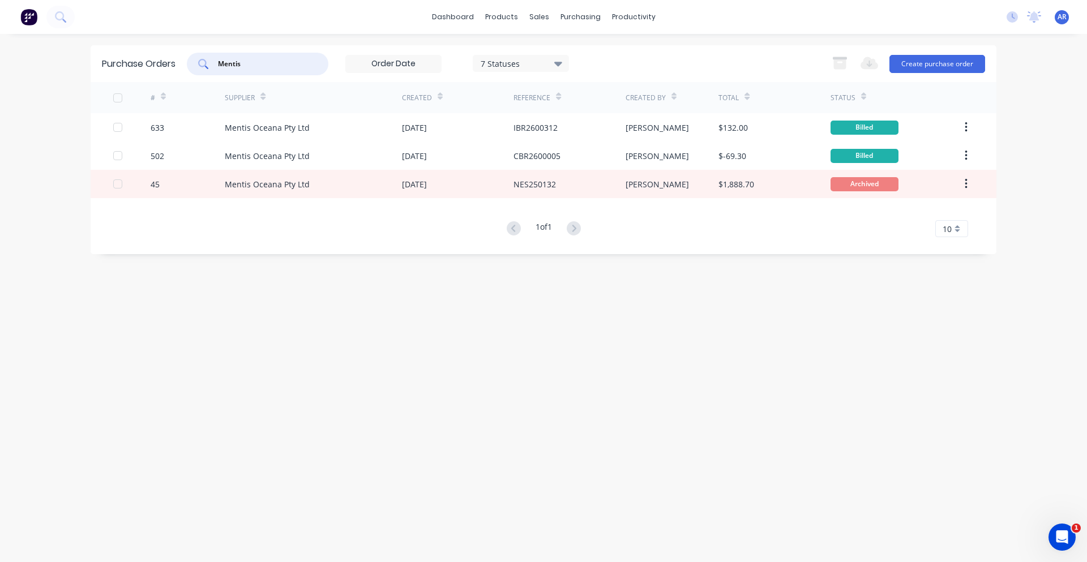
drag, startPoint x: 255, startPoint y: 64, endPoint x: 221, endPoint y: 67, distance: 34.1
click at [221, 67] on input "Mentis" at bounding box center [264, 63] width 94 height 11
type input "NES250132"
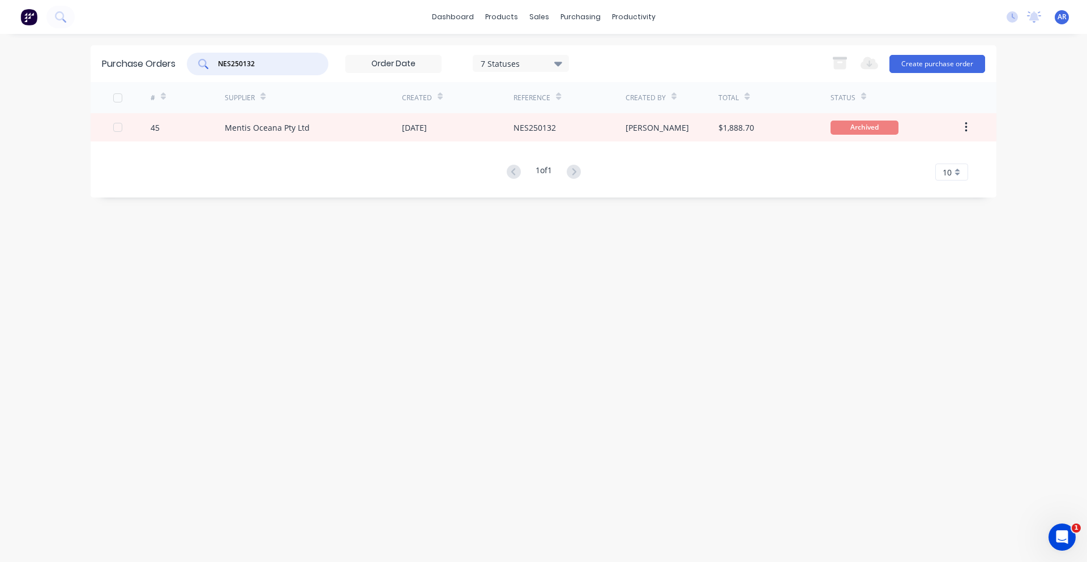
click at [545, 60] on div "7 Statuses" at bounding box center [521, 63] width 81 height 12
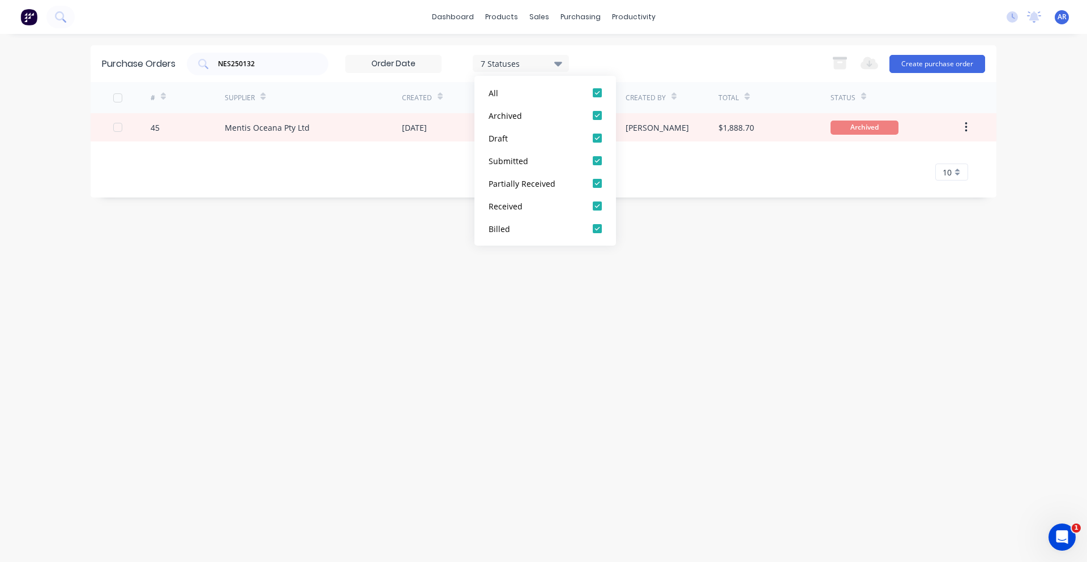
click at [545, 60] on div "7 Statuses" at bounding box center [521, 63] width 81 height 12
click at [558, 62] on icon at bounding box center [558, 64] width 8 height 5
click at [562, 62] on icon at bounding box center [558, 64] width 8 height 5
click at [597, 57] on div "NES250132 7 Statuses 7 Statuses Export to Excel (XLSX) Create purchase order" at bounding box center [586, 64] width 798 height 23
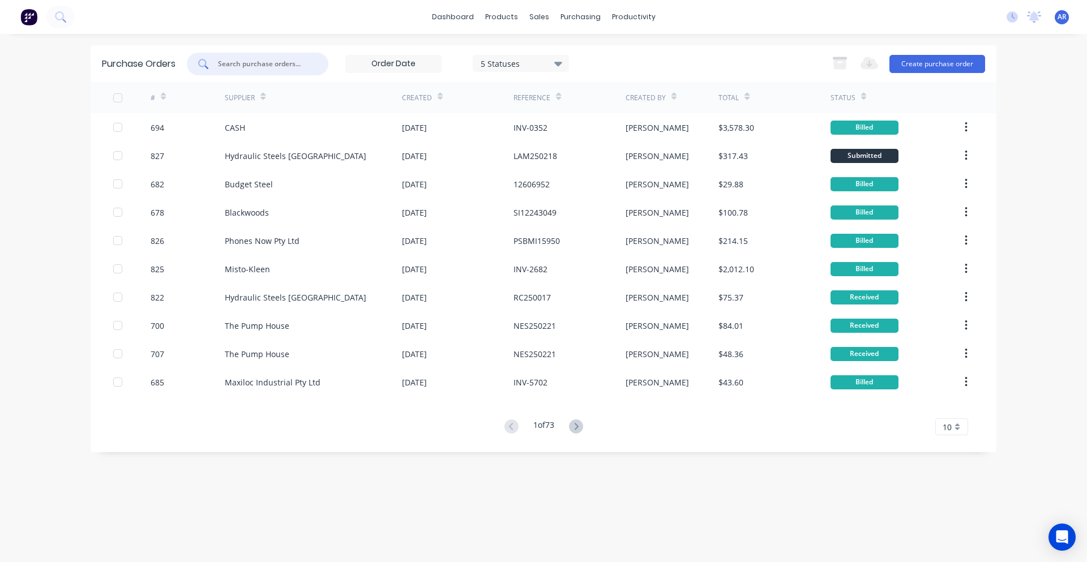
click at [273, 63] on input "text" at bounding box center [264, 63] width 94 height 11
type input "NES250132"
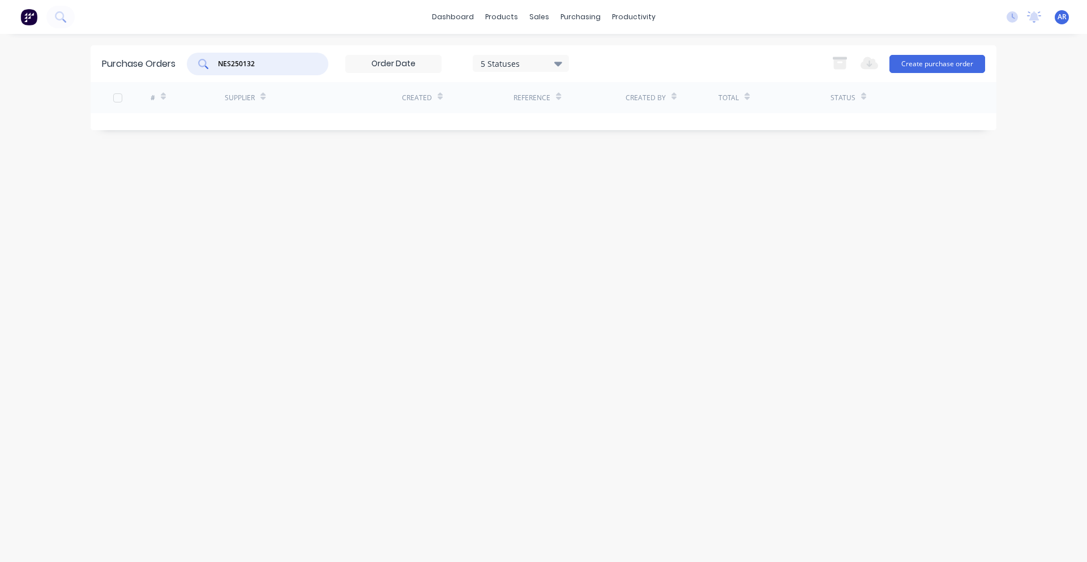
click at [536, 66] on div "5 Statuses" at bounding box center [521, 63] width 81 height 12
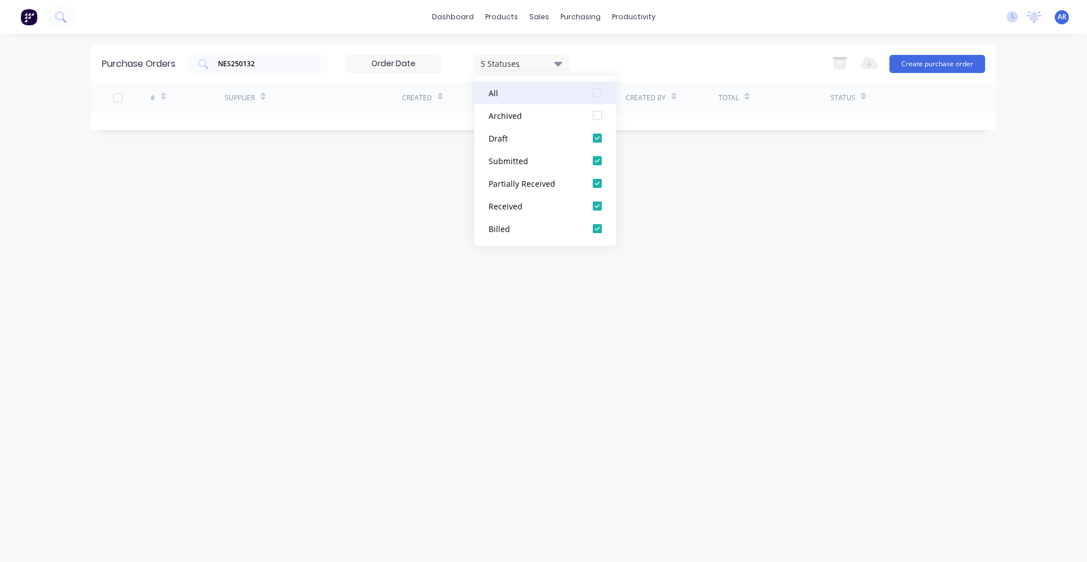
click at [534, 85] on button "All" at bounding box center [545, 93] width 142 height 23
click at [615, 65] on div "NES250132 7 Statuses 7 Statuses Export to Excel (XLSX) Create purchase order" at bounding box center [586, 64] width 798 height 23
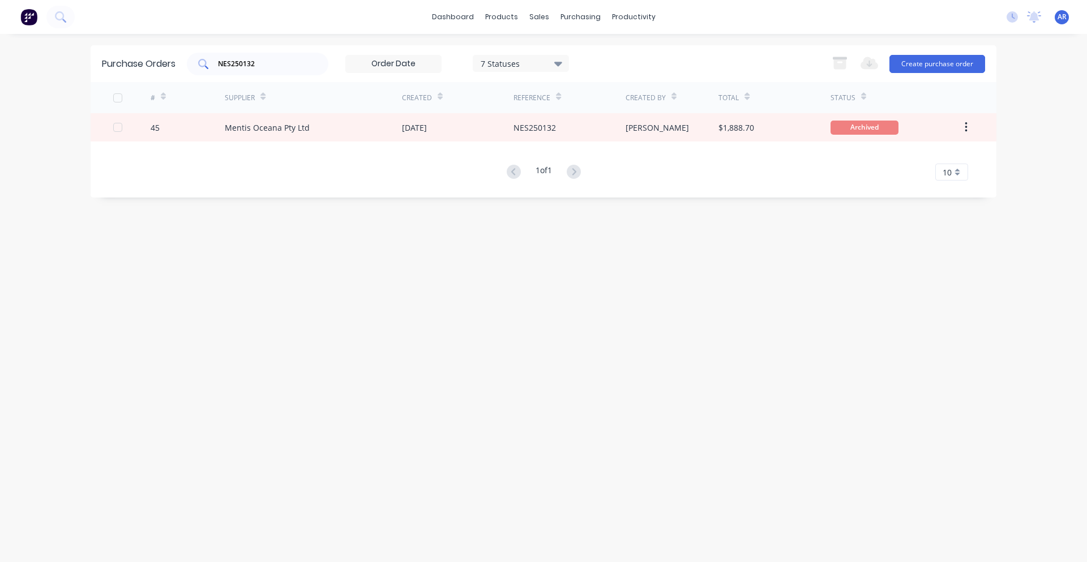
click at [258, 64] on input "NES250132" at bounding box center [264, 63] width 94 height 11
drag, startPoint x: 258, startPoint y: 63, endPoint x: 266, endPoint y: 66, distance: 7.9
click at [266, 66] on input "NES250132" at bounding box center [264, 63] width 94 height 11
click at [278, 63] on input "NES250132" at bounding box center [264, 63] width 94 height 11
click at [591, 54] on div "Purchase Orders" at bounding box center [617, 54] width 60 height 10
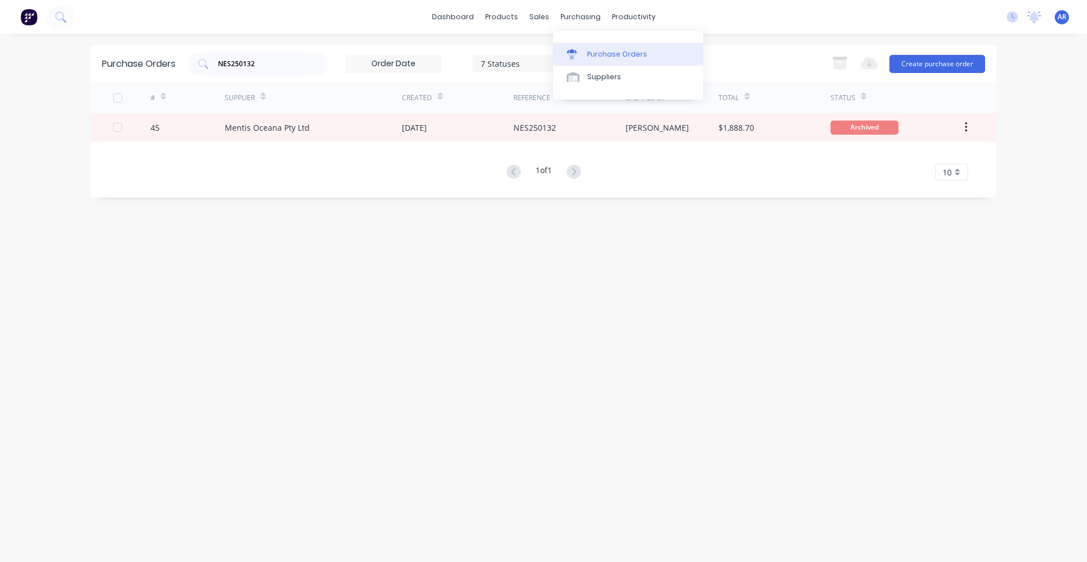
click at [614, 58] on div "Purchase Orders" at bounding box center [617, 54] width 60 height 10
click at [642, 324] on div "Purchase Orders NES250132 7 Statuses 7 Statuses Export to Excel (XLSX) Create p…" at bounding box center [544, 298] width 906 height 506
click at [653, 300] on div "Purchase Orders NES250132 7 Statuses 7 Statuses Export to Excel (XLSX) Create p…" at bounding box center [544, 298] width 906 height 506
click at [554, 49] on link "Sales Orders" at bounding box center [599, 53] width 150 height 23
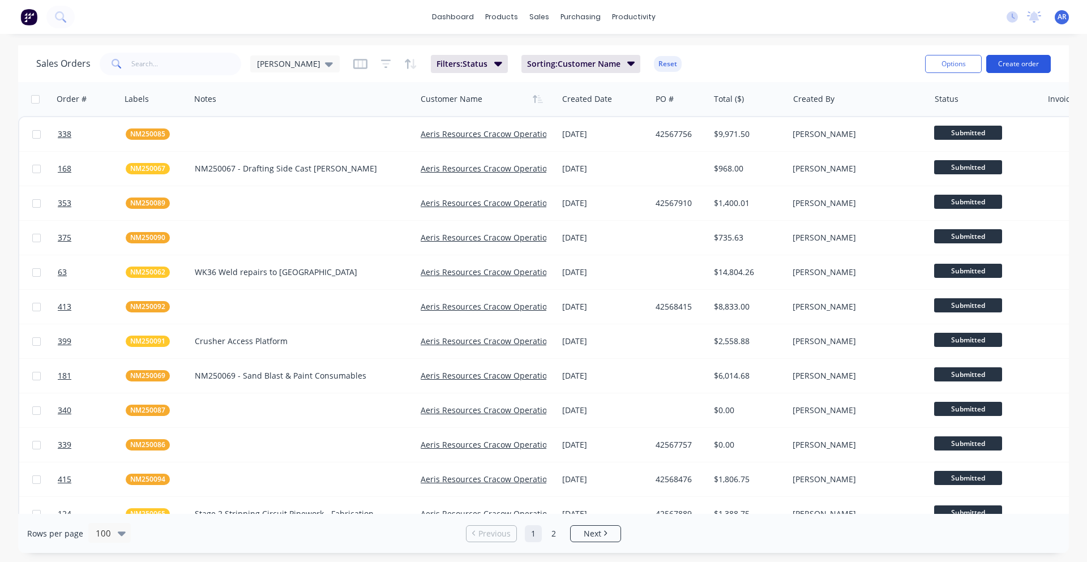
click at [1011, 67] on button "Create order" at bounding box center [1018, 64] width 65 height 18
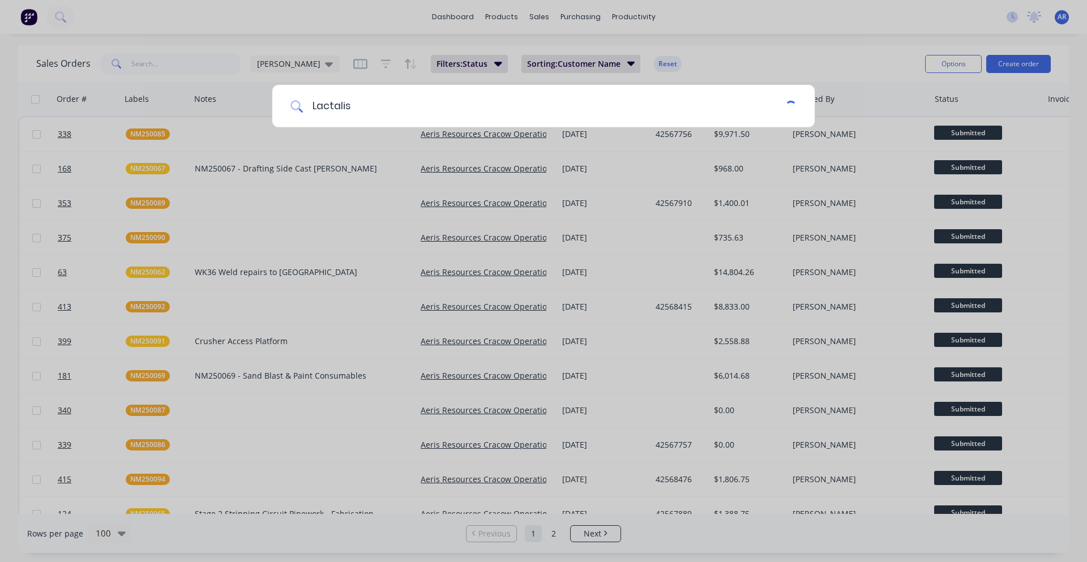
type input "Lactalis"
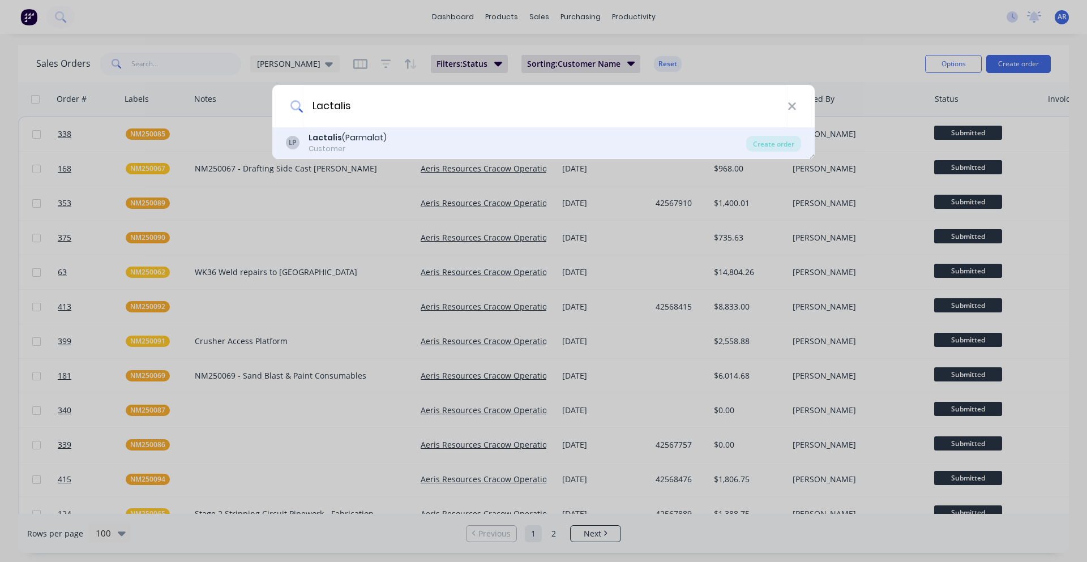
click at [613, 133] on div "LP Lactalis (Parmalat) Customer" at bounding box center [516, 143] width 460 height 22
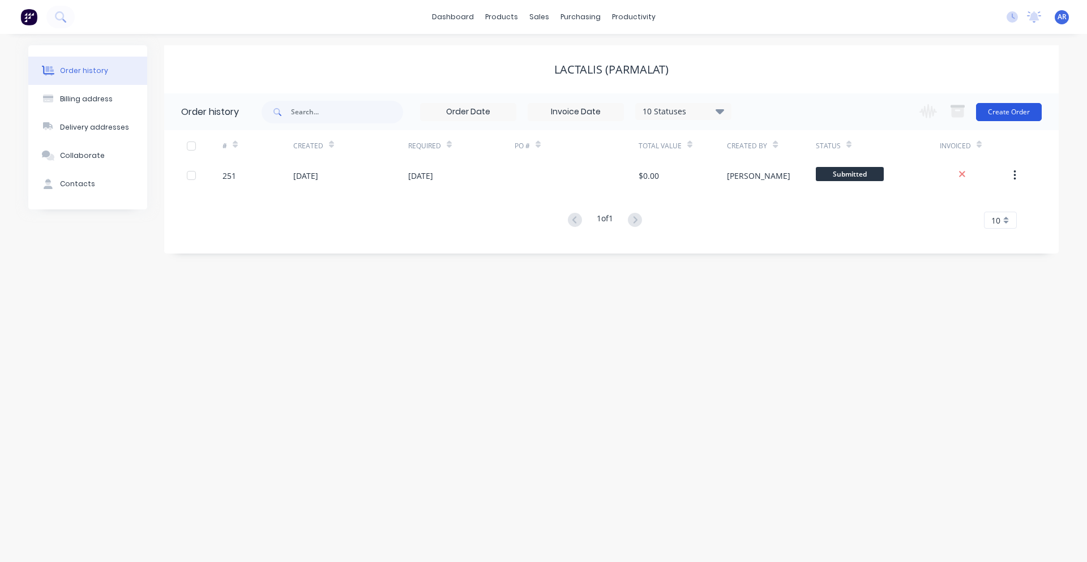
click at [1007, 111] on button "Create Order" at bounding box center [1009, 112] width 66 height 18
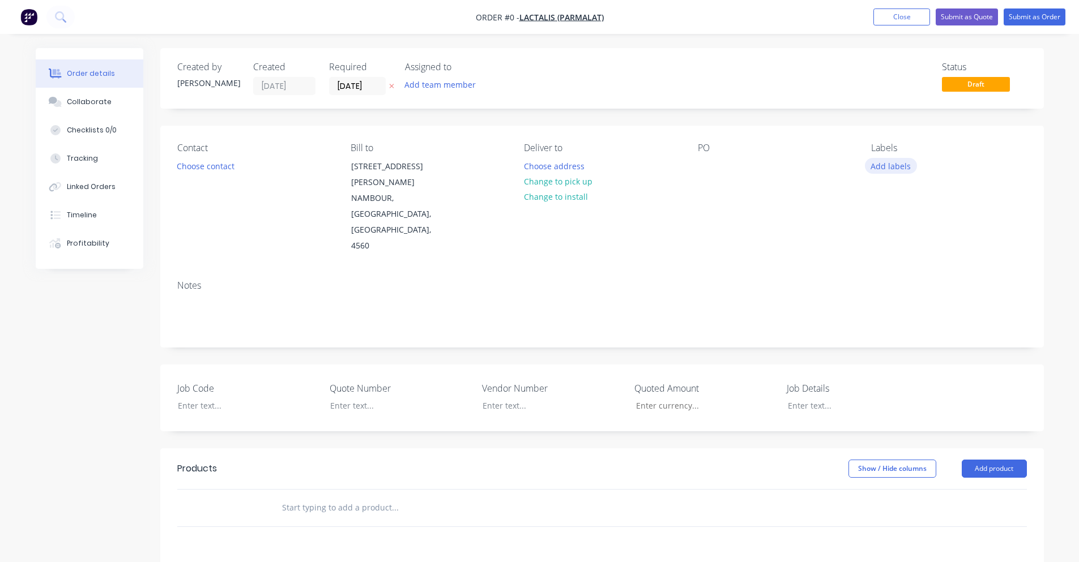
click at [891, 167] on button "Add labels" at bounding box center [891, 165] width 52 height 15
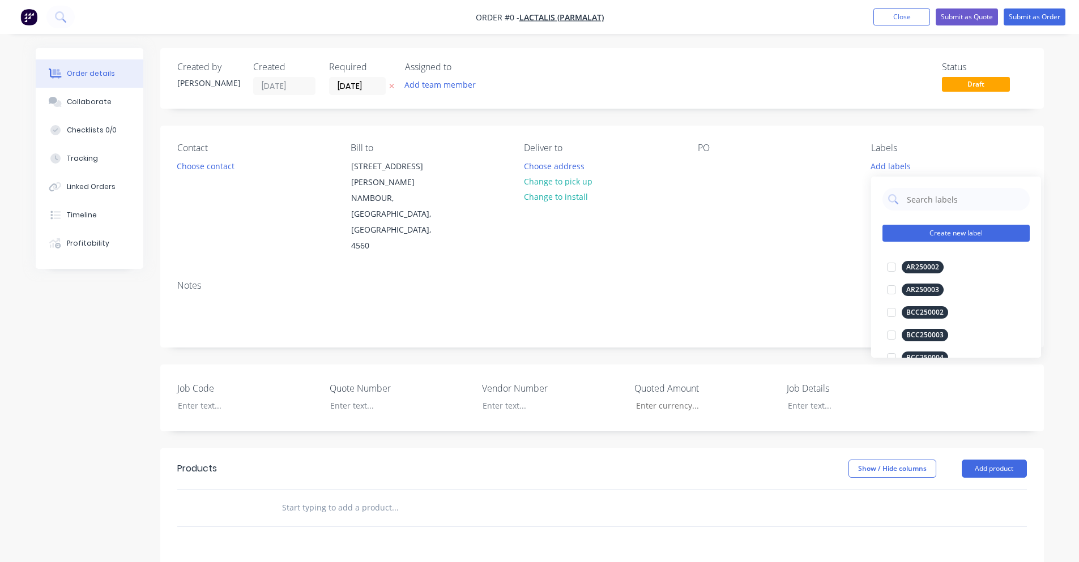
click at [911, 236] on button "Create new label" at bounding box center [955, 233] width 147 height 17
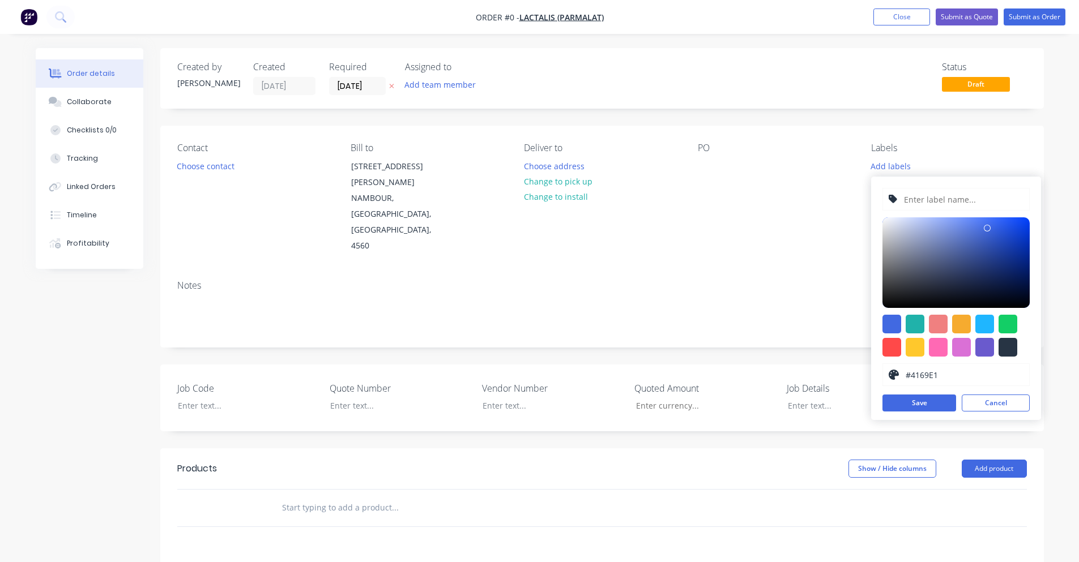
click at [947, 200] on input "text" at bounding box center [963, 200] width 121 height 22
type input "PT250004"
click at [1016, 346] on div at bounding box center [1007, 347] width 19 height 19
type input "#273444"
drag, startPoint x: 945, startPoint y: 203, endPoint x: 904, endPoint y: 207, distance: 41.0
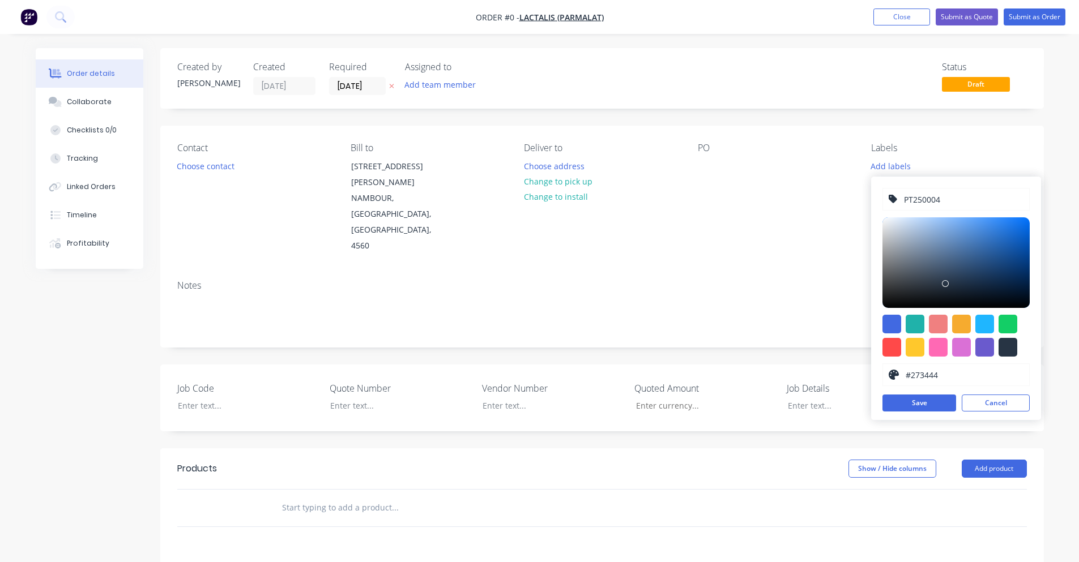
click at [904, 207] on input "PT250004" at bounding box center [963, 200] width 121 height 22
click at [946, 402] on button "Save" at bounding box center [919, 403] width 74 height 17
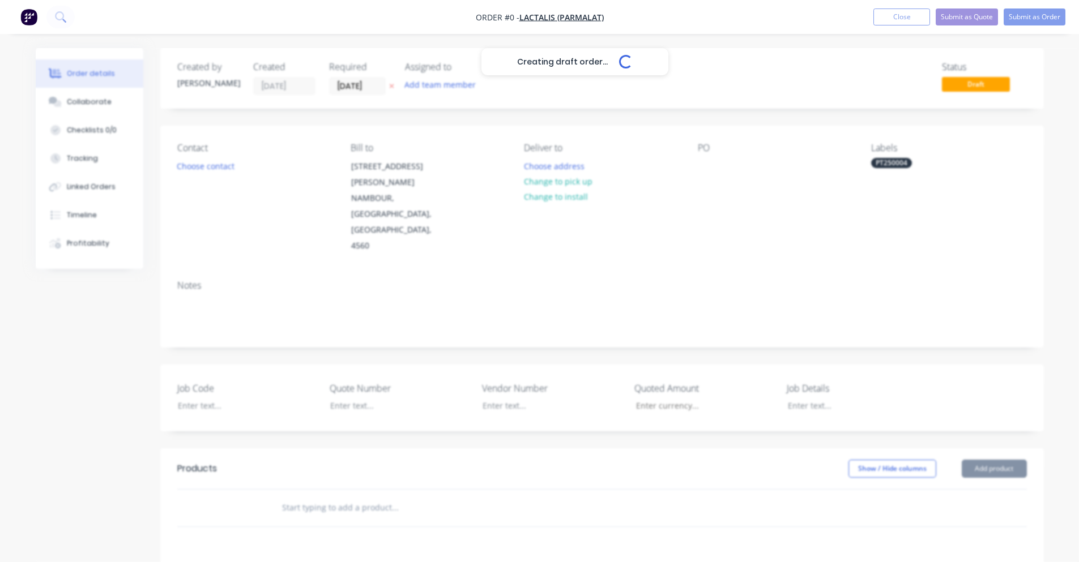
click at [823, 230] on div "Creating draft order... Loading... Order details Collaborate Checklists 0/0 Tra…" at bounding box center [539, 432] width 1031 height 768
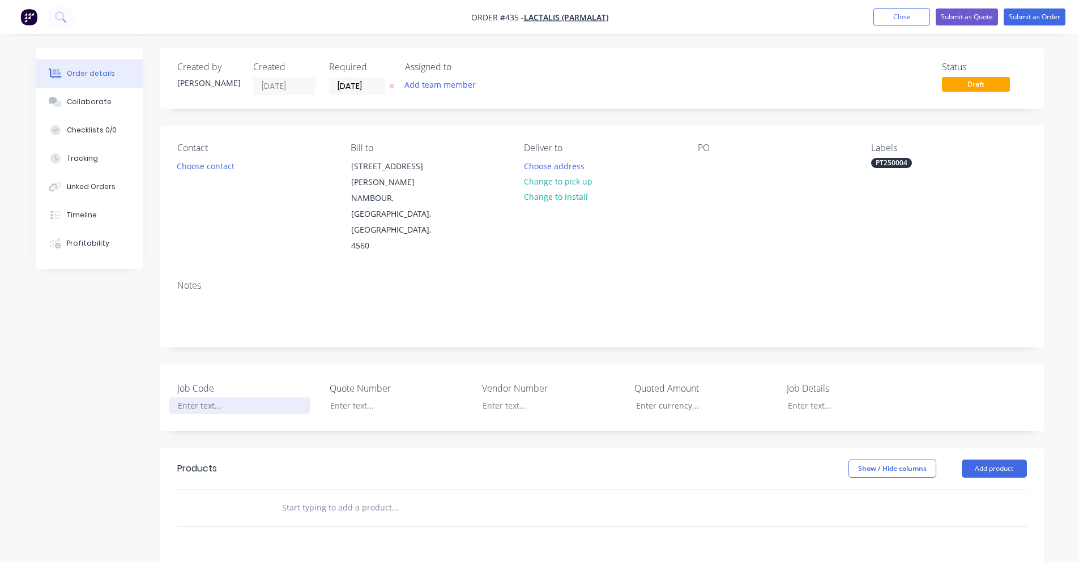
click at [203, 397] on div at bounding box center [240, 405] width 142 height 16
paste div
click at [965, 460] on button "Add product" at bounding box center [993, 469] width 65 height 18
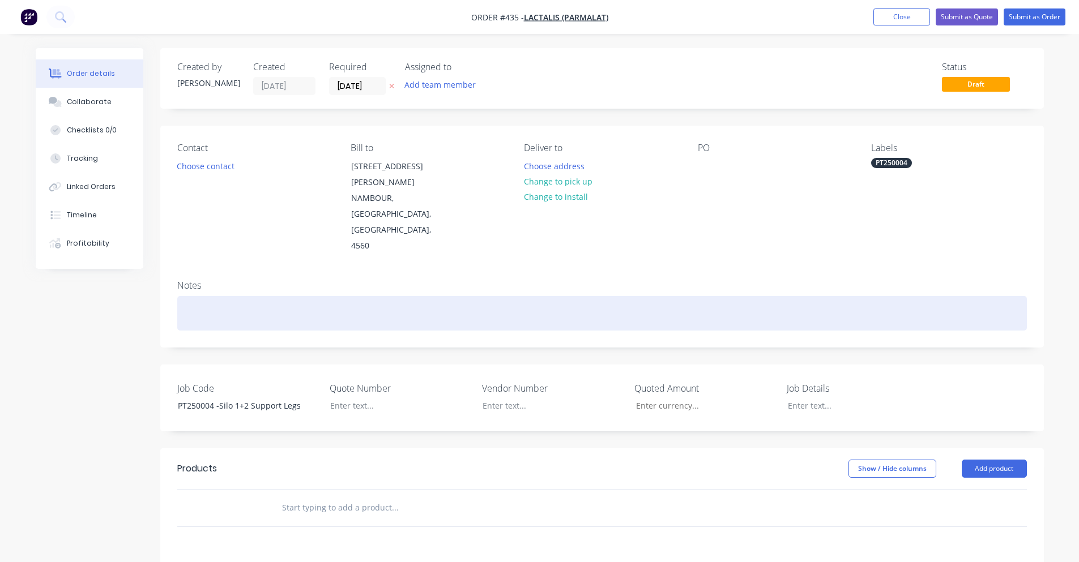
click at [232, 296] on div at bounding box center [601, 313] width 849 height 35
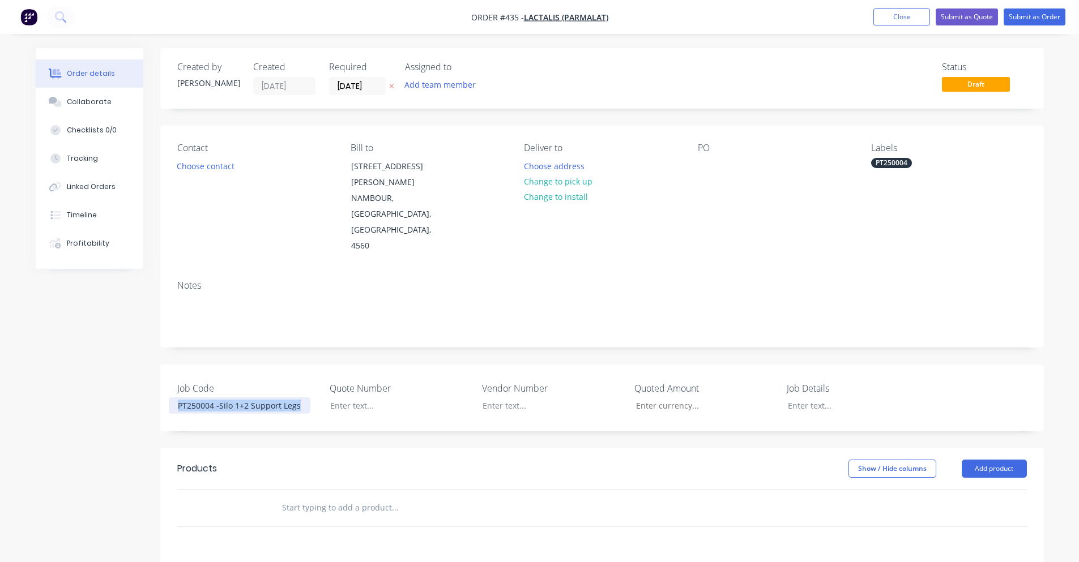
drag, startPoint x: 299, startPoint y: 361, endPoint x: 156, endPoint y: 360, distance: 143.3
click at [156, 360] on div "Created by Adam Created 08/10/25 Required 08/10/25 Assigned to Add team member …" at bounding box center [540, 432] width 1008 height 768
copy div "PT250004 -Silo 1+2 Support Legs"
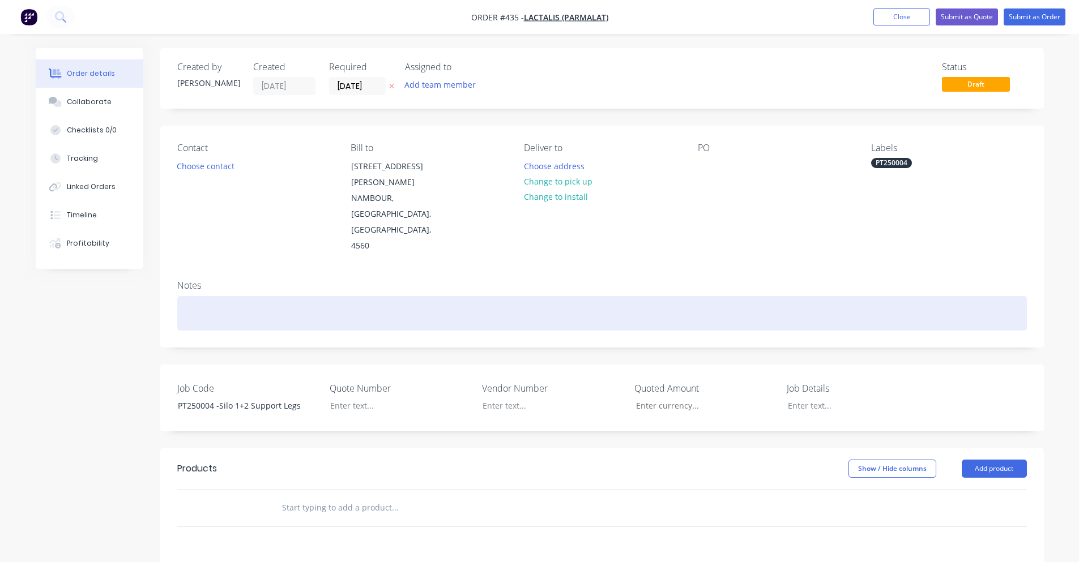
click at [279, 296] on div at bounding box center [601, 313] width 849 height 35
paste div
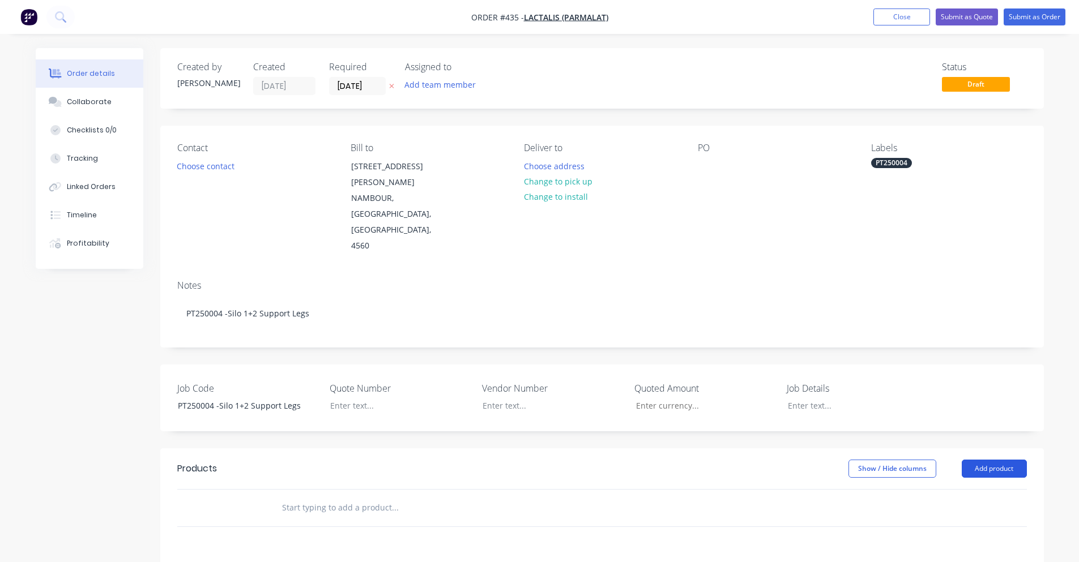
click at [998, 460] on button "Add product" at bounding box center [993, 469] width 65 height 18
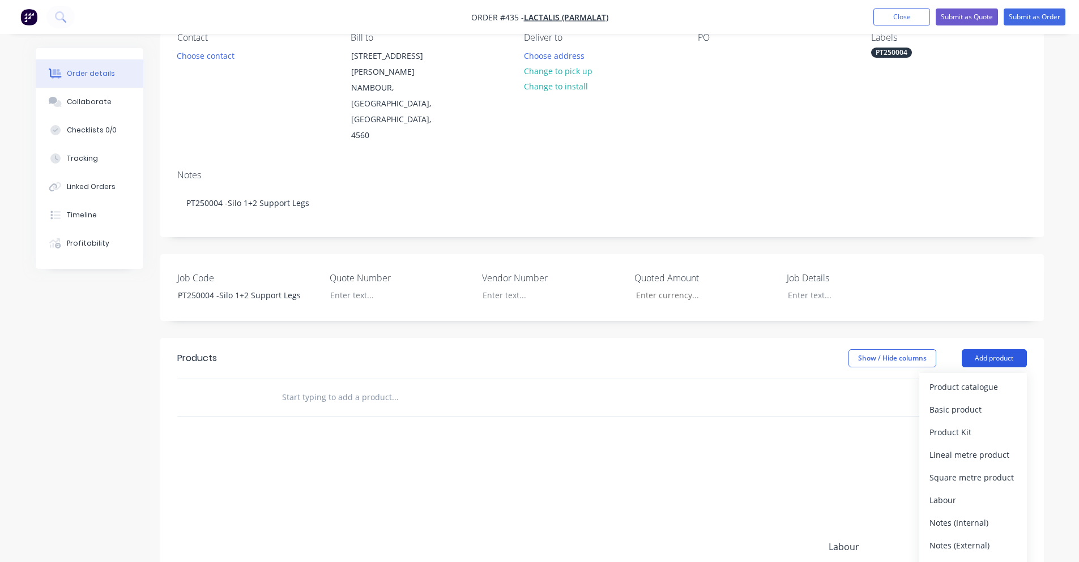
scroll to position [113, 0]
click at [978, 376] on div "Product catalogue" at bounding box center [972, 384] width 87 height 16
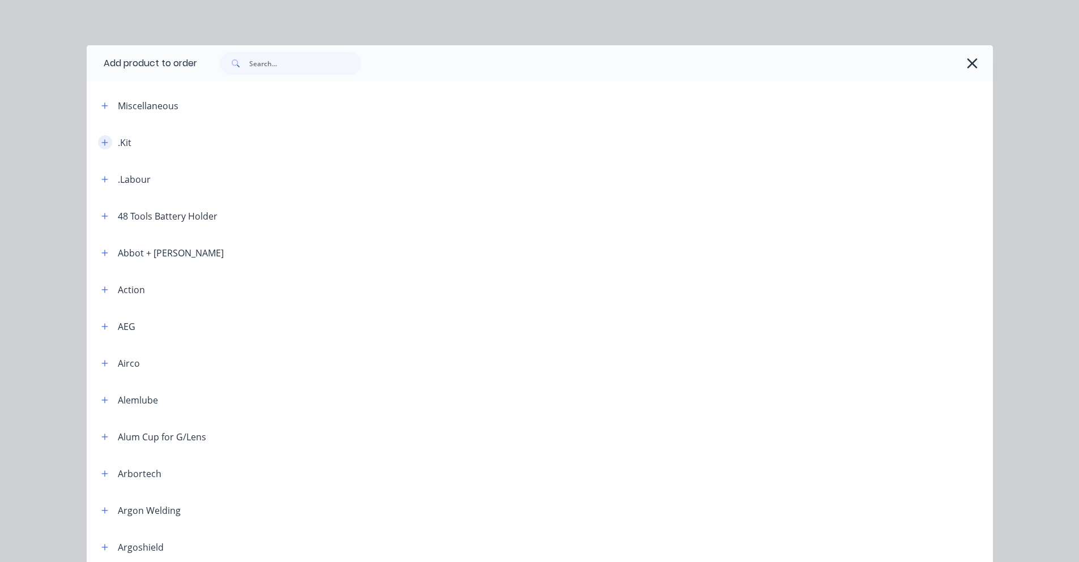
click at [102, 141] on icon "button" at bounding box center [104, 143] width 7 height 8
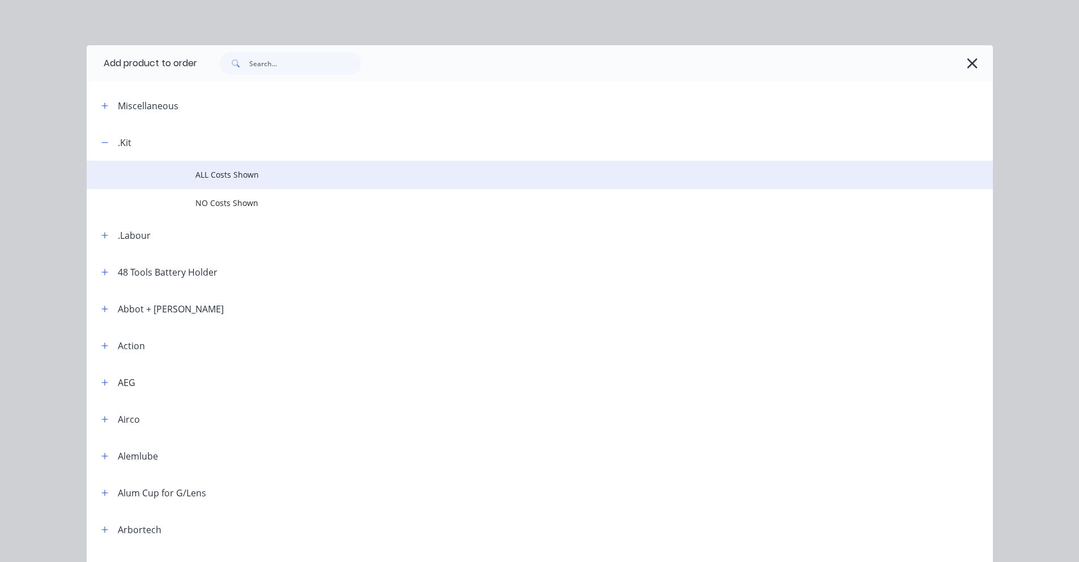
click at [222, 176] on span "ALL Costs Shown" at bounding box center [514, 175] width 638 height 12
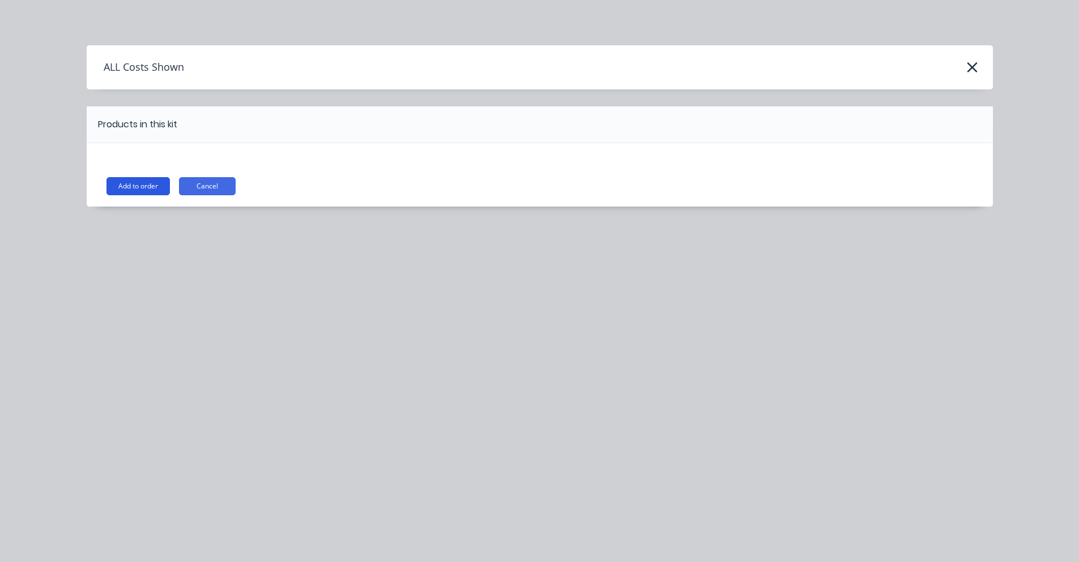
click at [146, 186] on button "Add to order" at bounding box center [137, 186] width 63 height 18
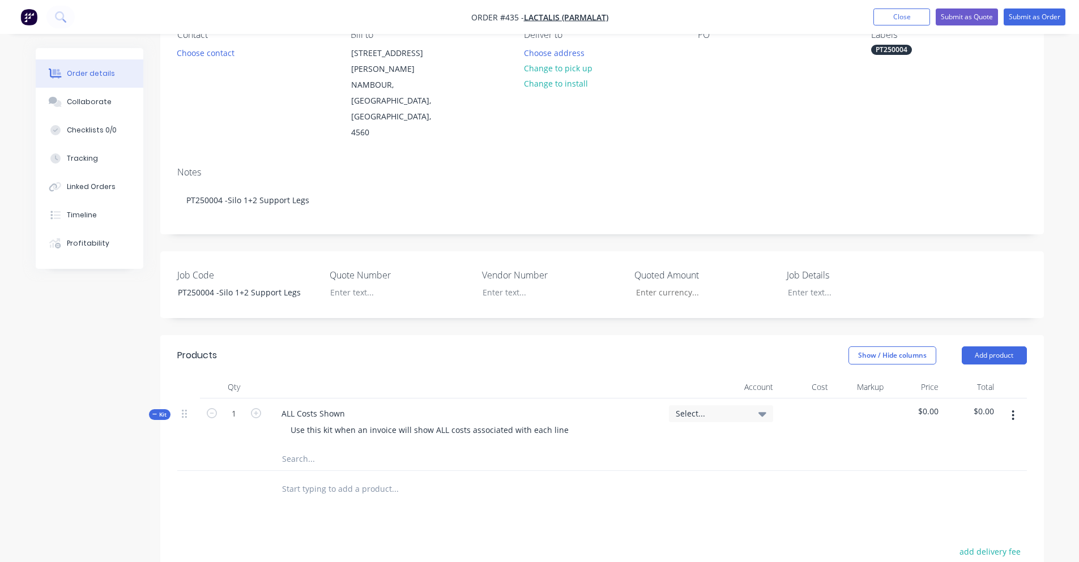
click at [1017, 405] on button "button" at bounding box center [1012, 415] width 27 height 20
click at [977, 505] on div "Delete" at bounding box center [972, 513] width 87 height 16
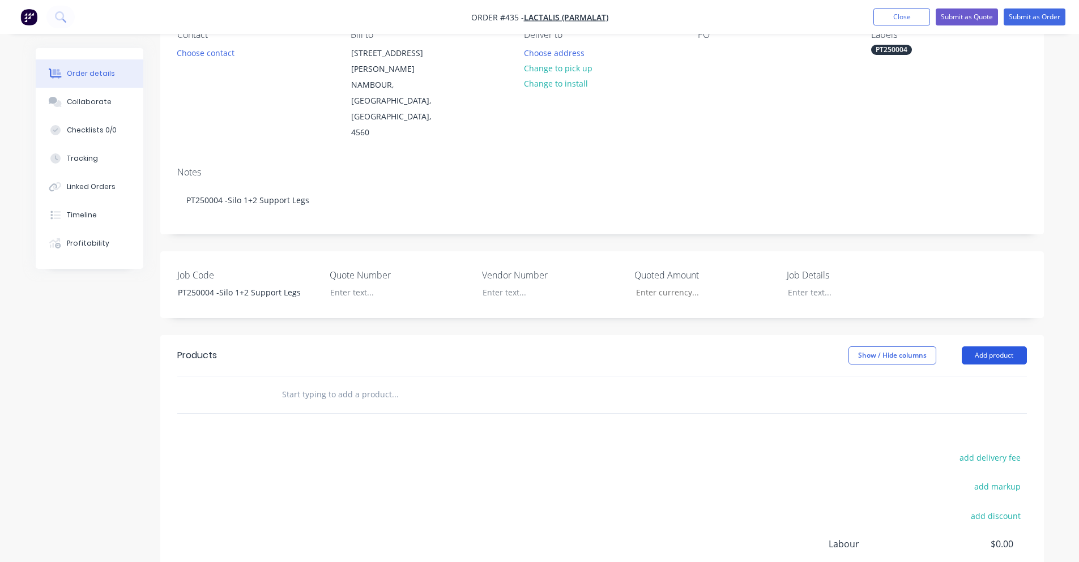
click at [991, 347] on button "Add product" at bounding box center [993, 356] width 65 height 18
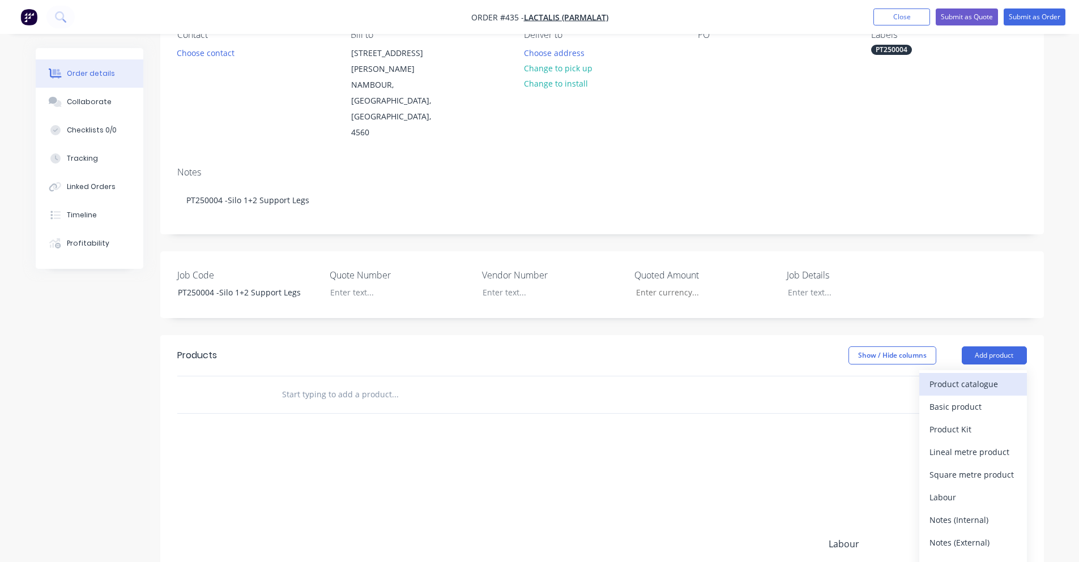
click at [989, 376] on div "Product catalogue" at bounding box center [972, 384] width 87 height 16
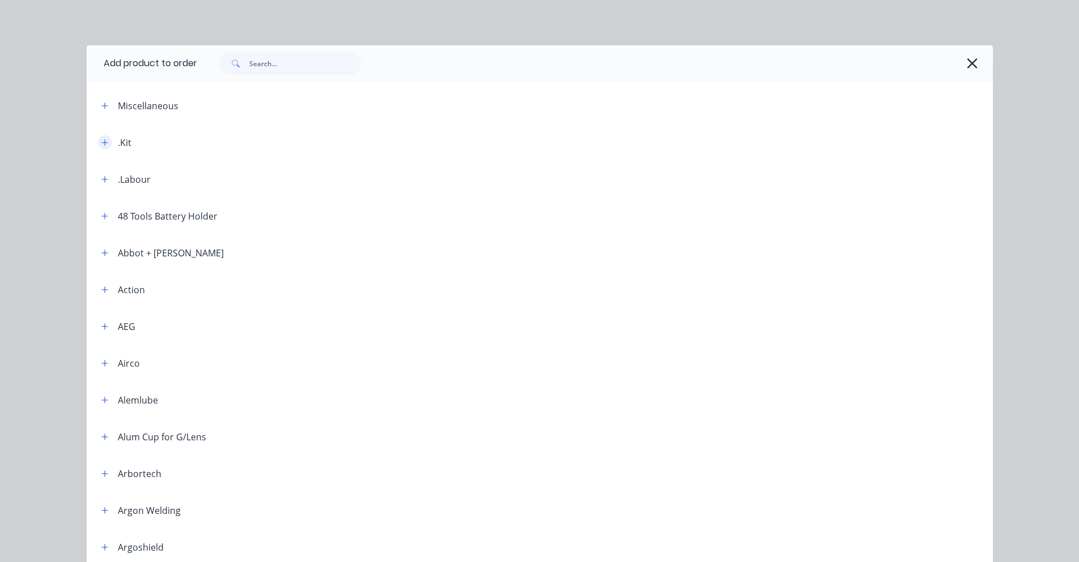
click at [104, 143] on button "button" at bounding box center [105, 142] width 14 height 14
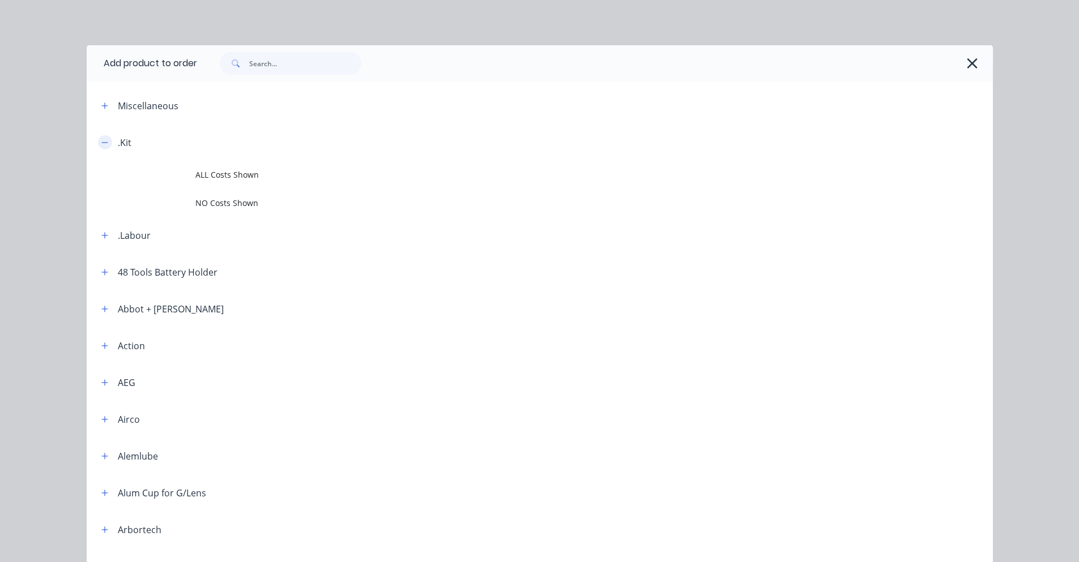
click at [101, 143] on icon "button" at bounding box center [104, 143] width 7 height 8
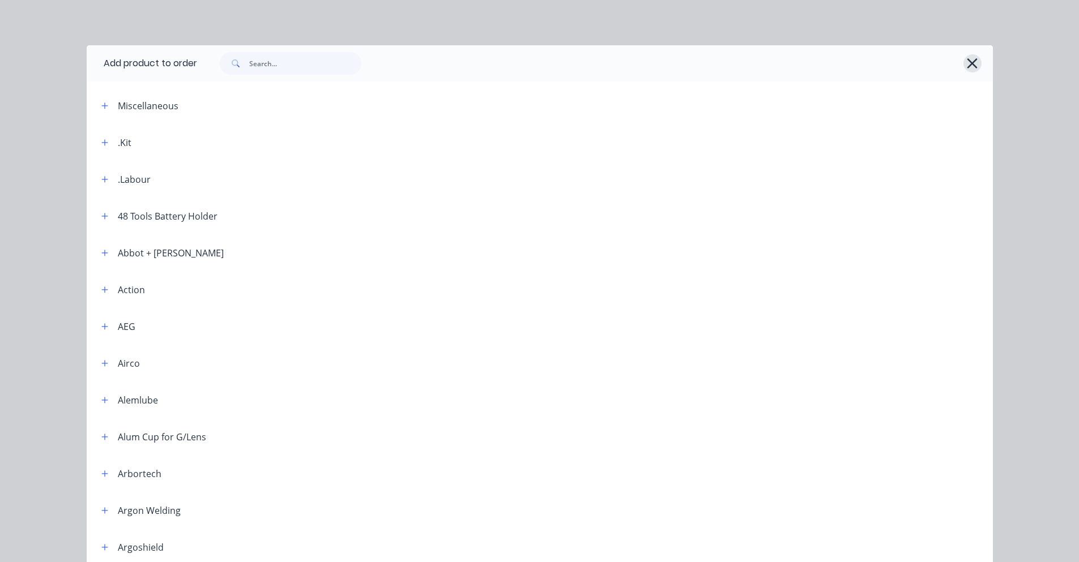
click at [966, 62] on icon "button" at bounding box center [972, 63] width 12 height 16
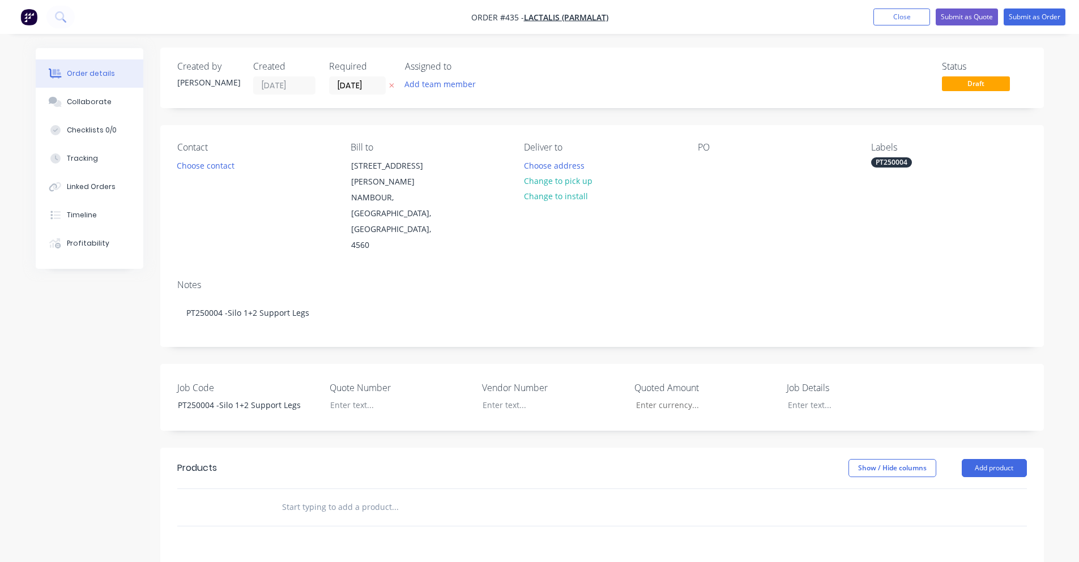
scroll to position [0, 0]
